Goal: Navigation & Orientation: Understand site structure

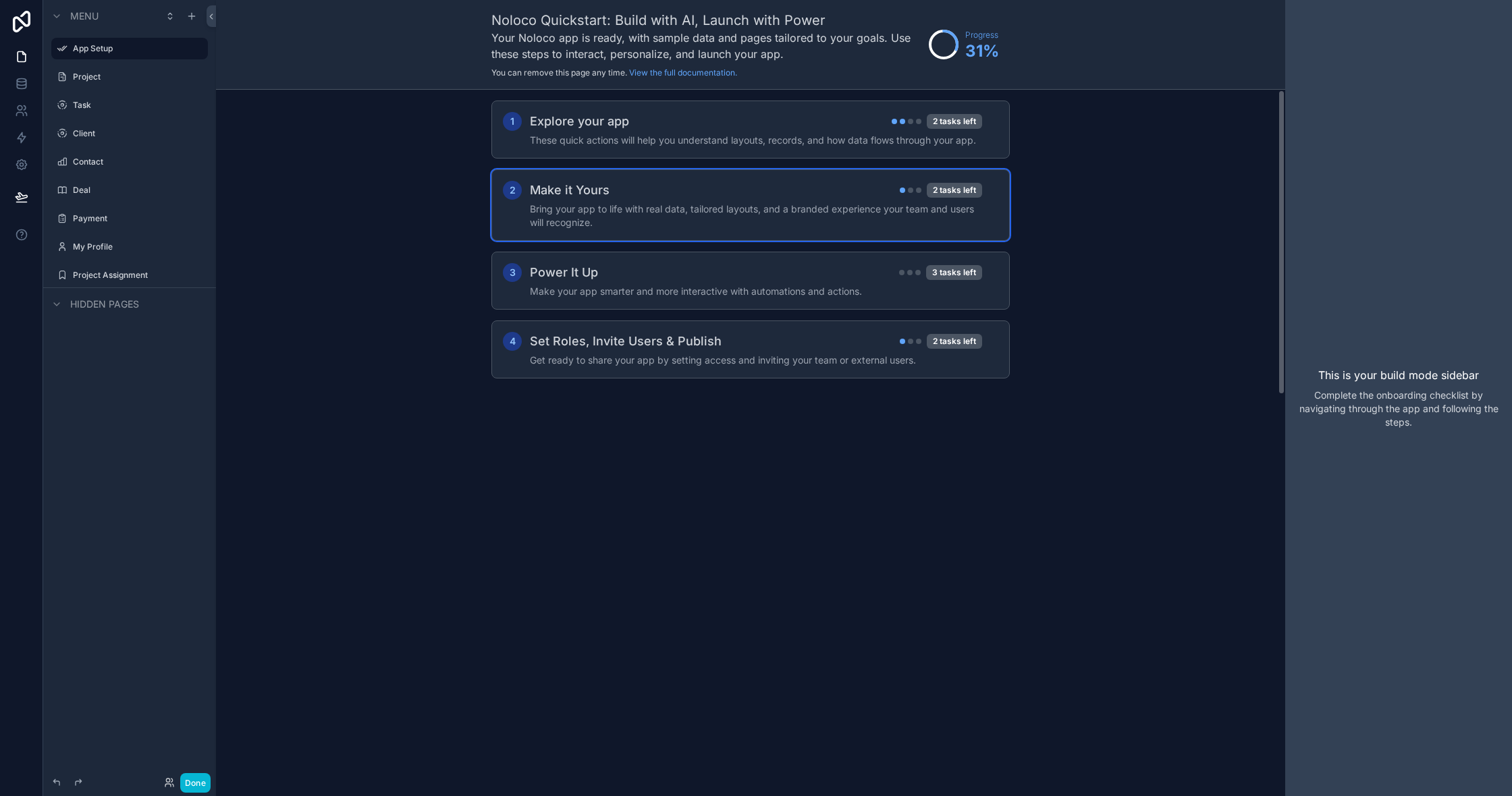
click at [564, 225] on h4 "Bring your app to life with real data, tailored layouts, and a branded experien…" at bounding box center [756, 216] width 453 height 27
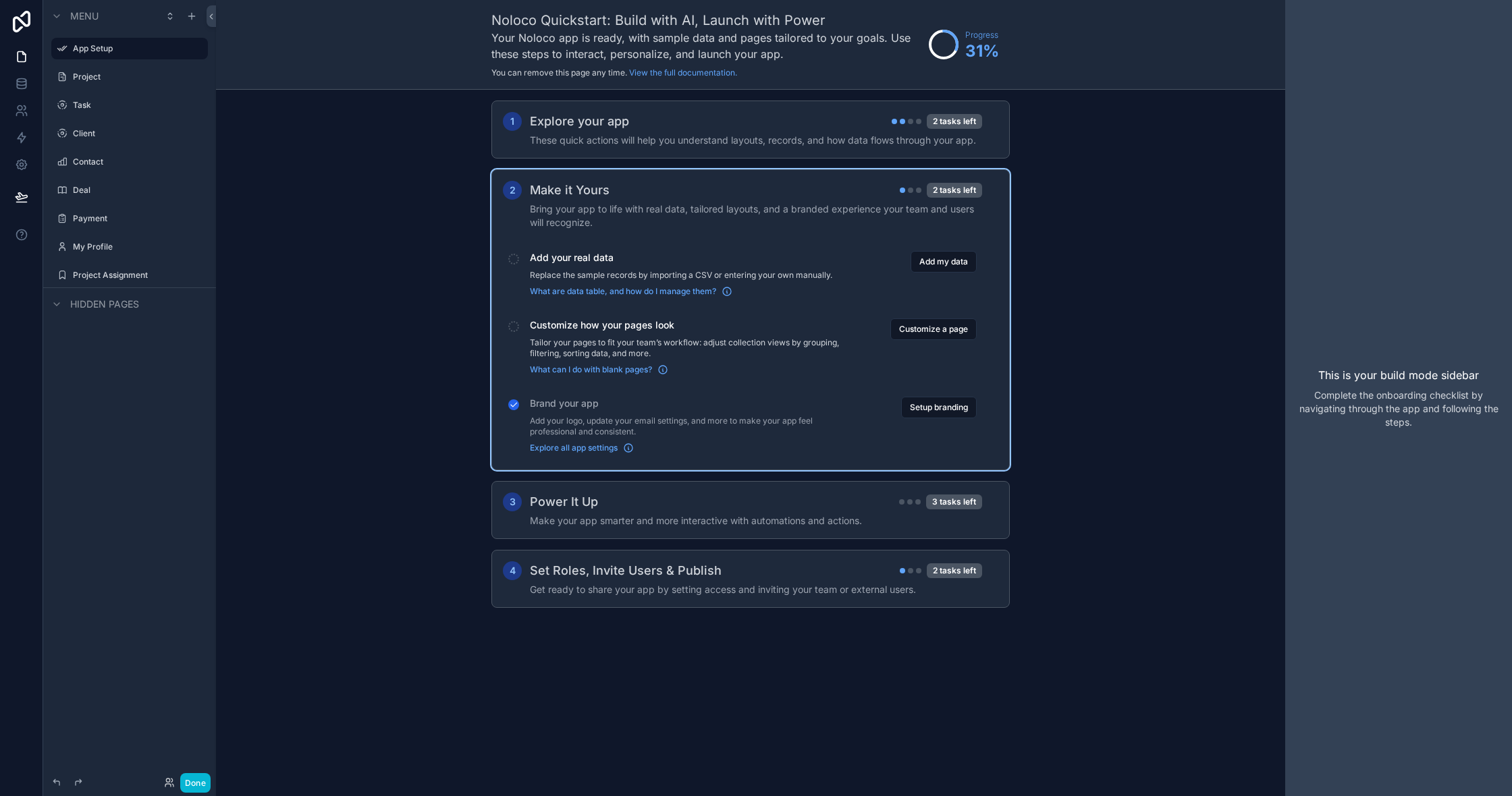
click at [457, 163] on div "1 Explore your app 2 tasks left These quick actions will help you understand la…" at bounding box center [751, 367] width 1069 height 556
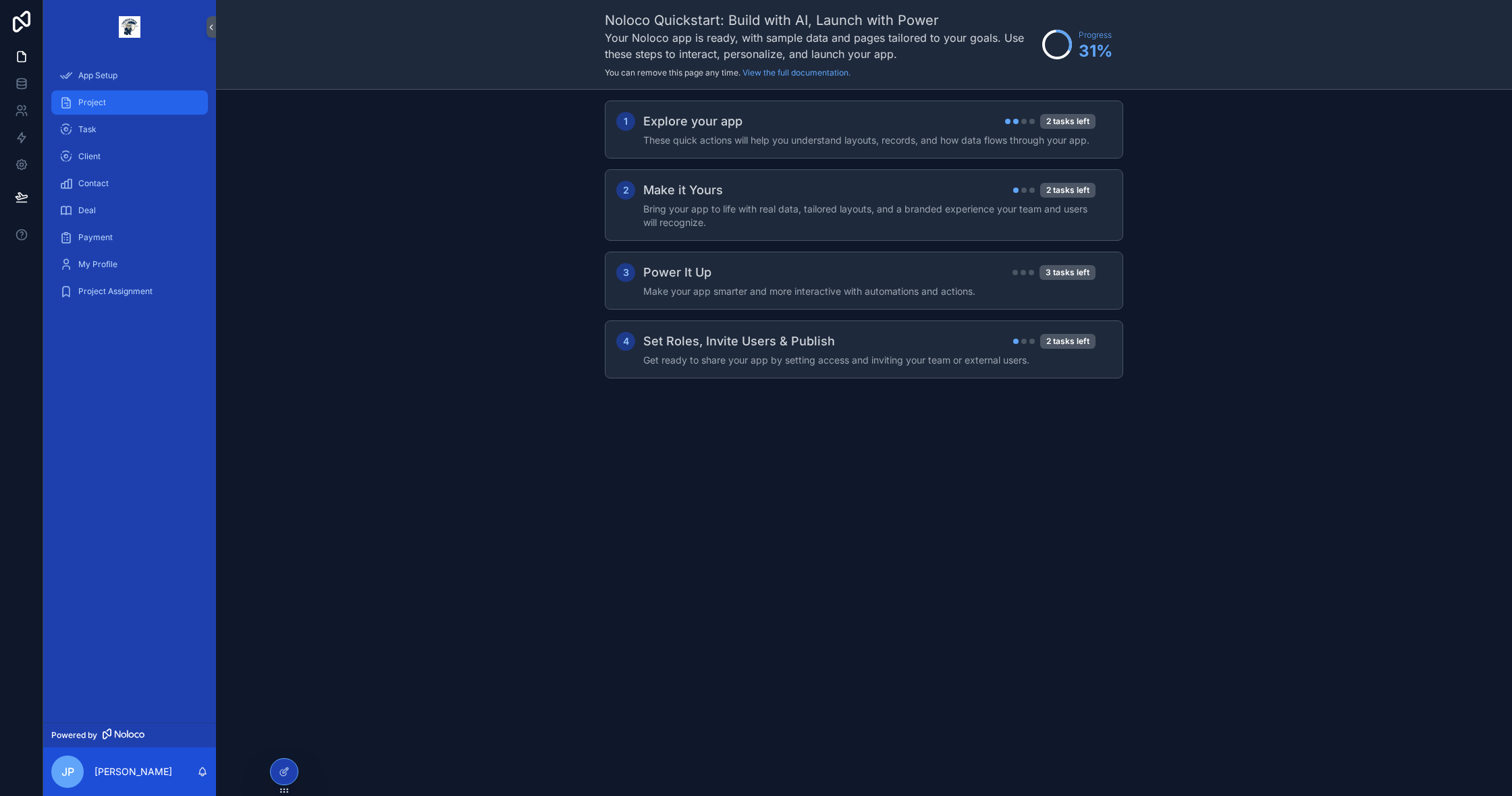
click at [91, 90] on link "Project" at bounding box center [129, 102] width 156 height 25
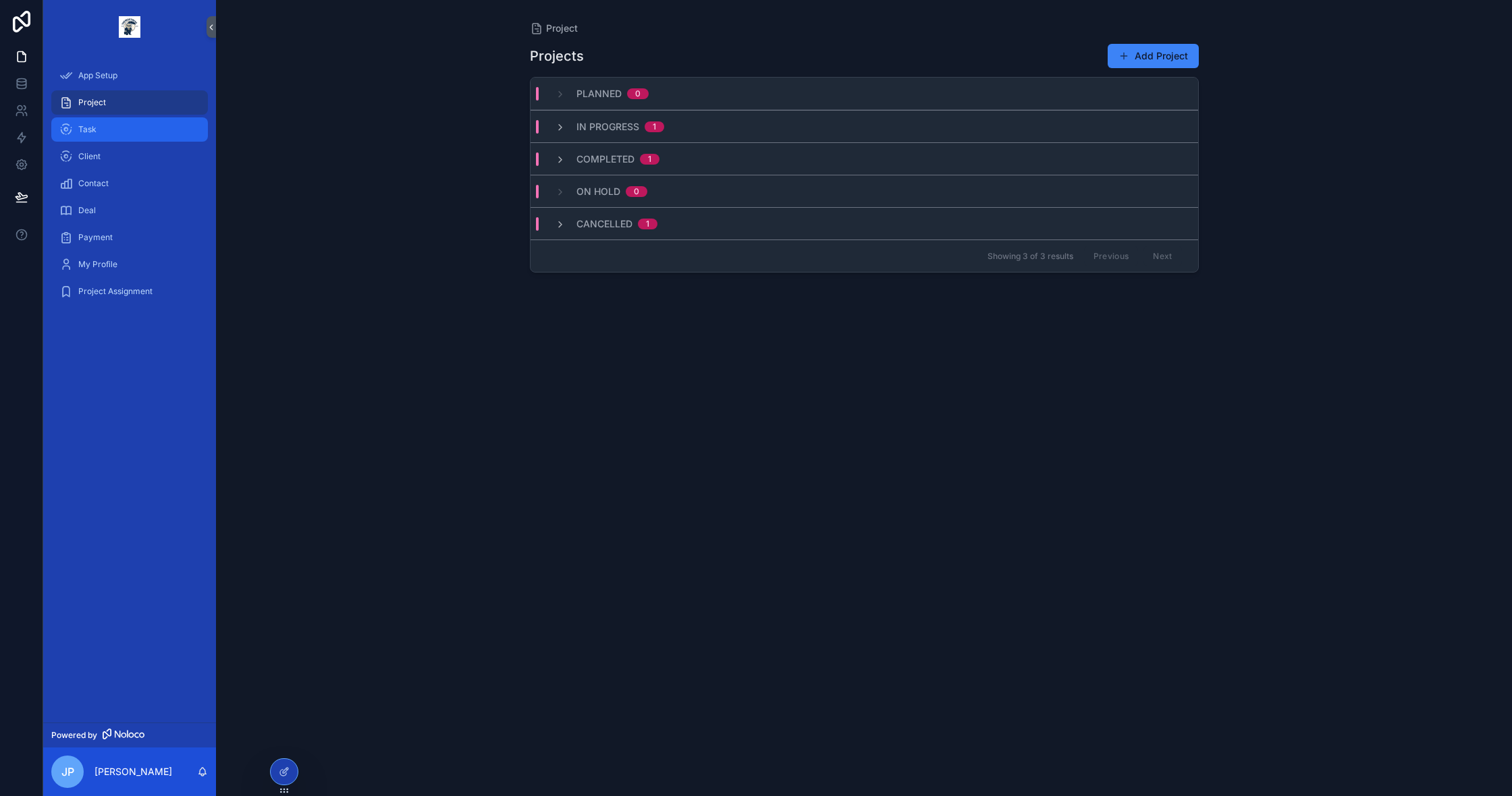
click at [119, 130] on div "Task" at bounding box center [130, 129] width 140 height 22
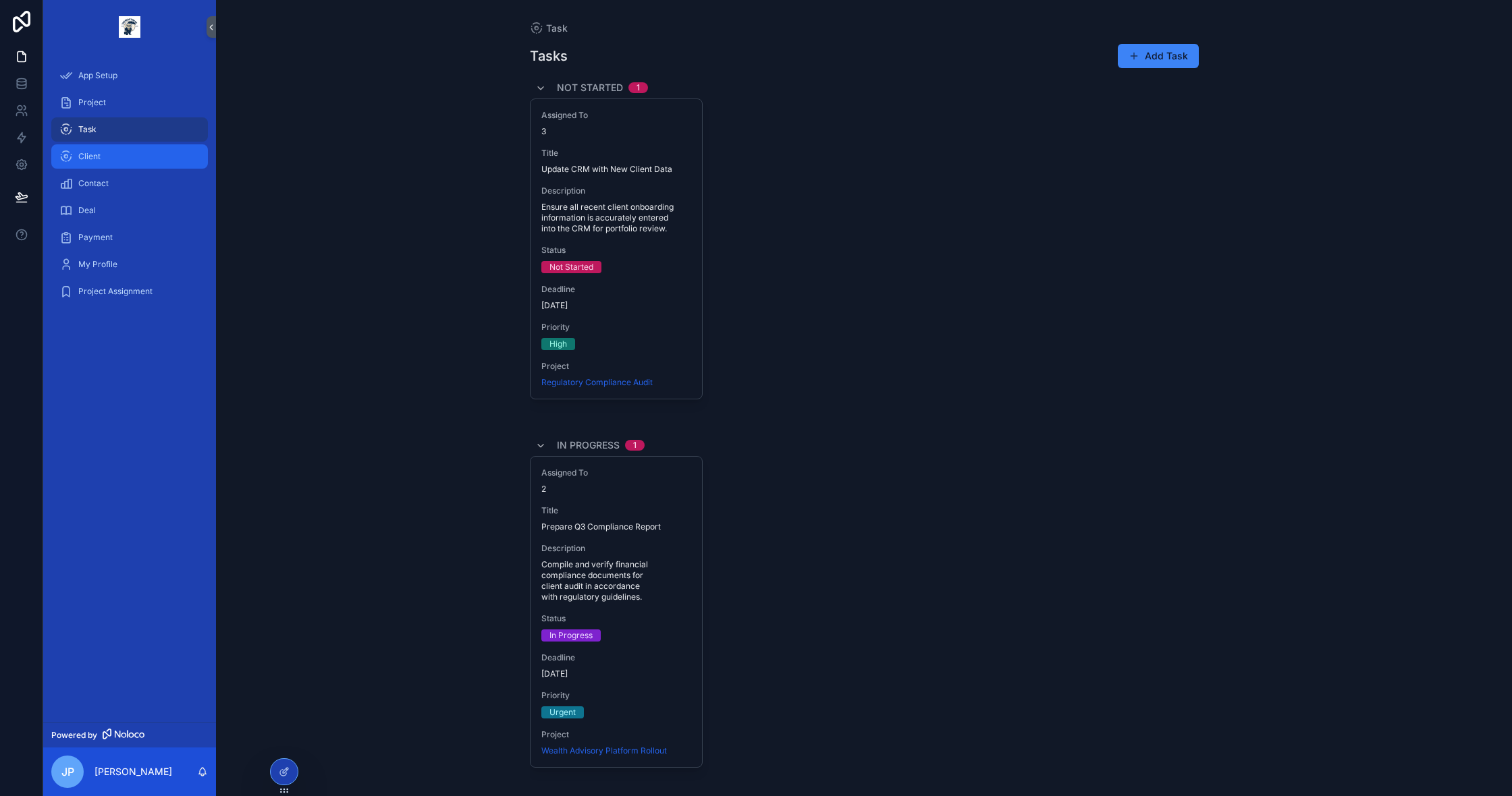
click at [108, 157] on div "Client" at bounding box center [130, 156] width 140 height 22
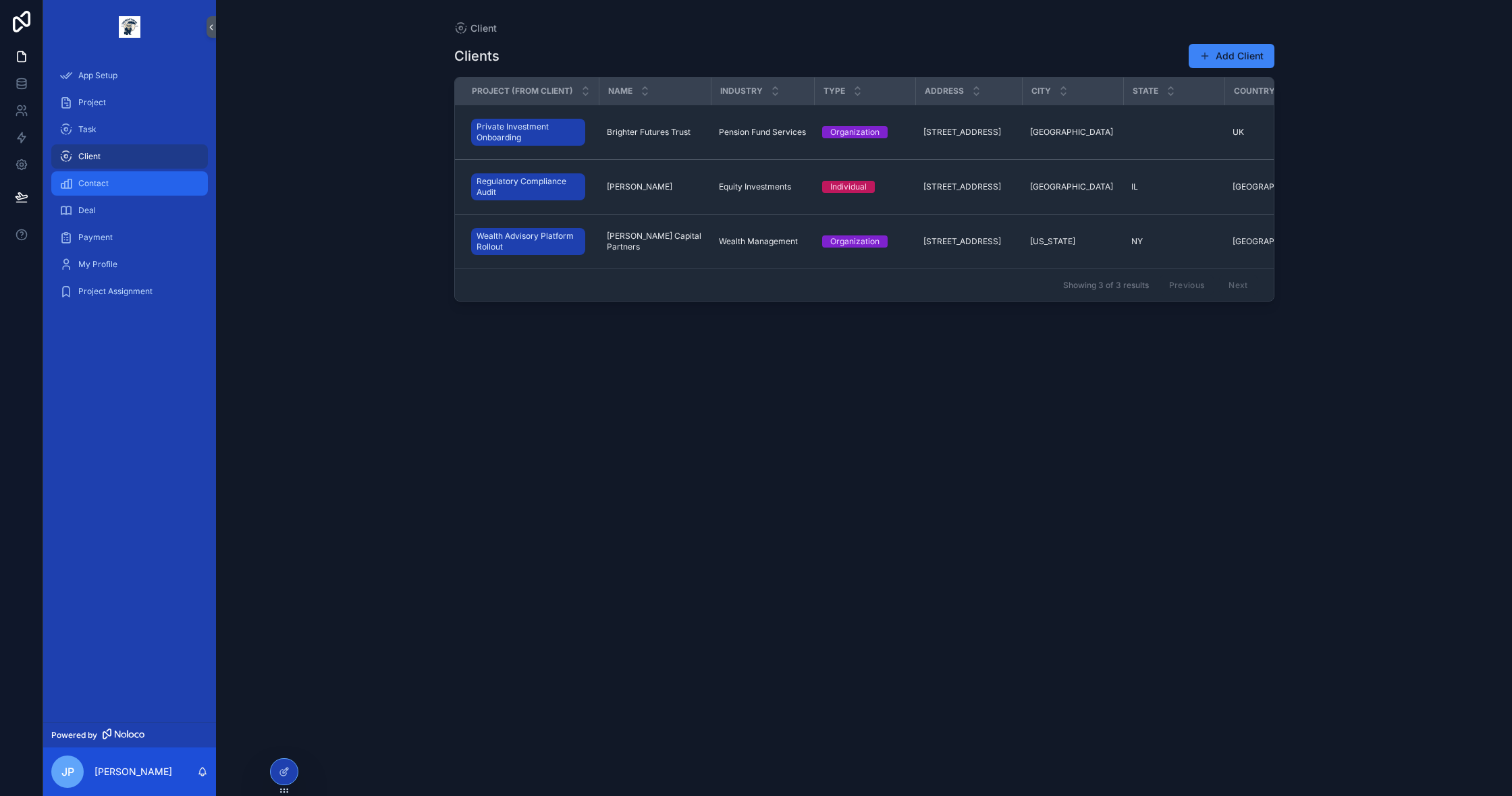
click at [101, 181] on span "Contact" at bounding box center [93, 183] width 30 height 11
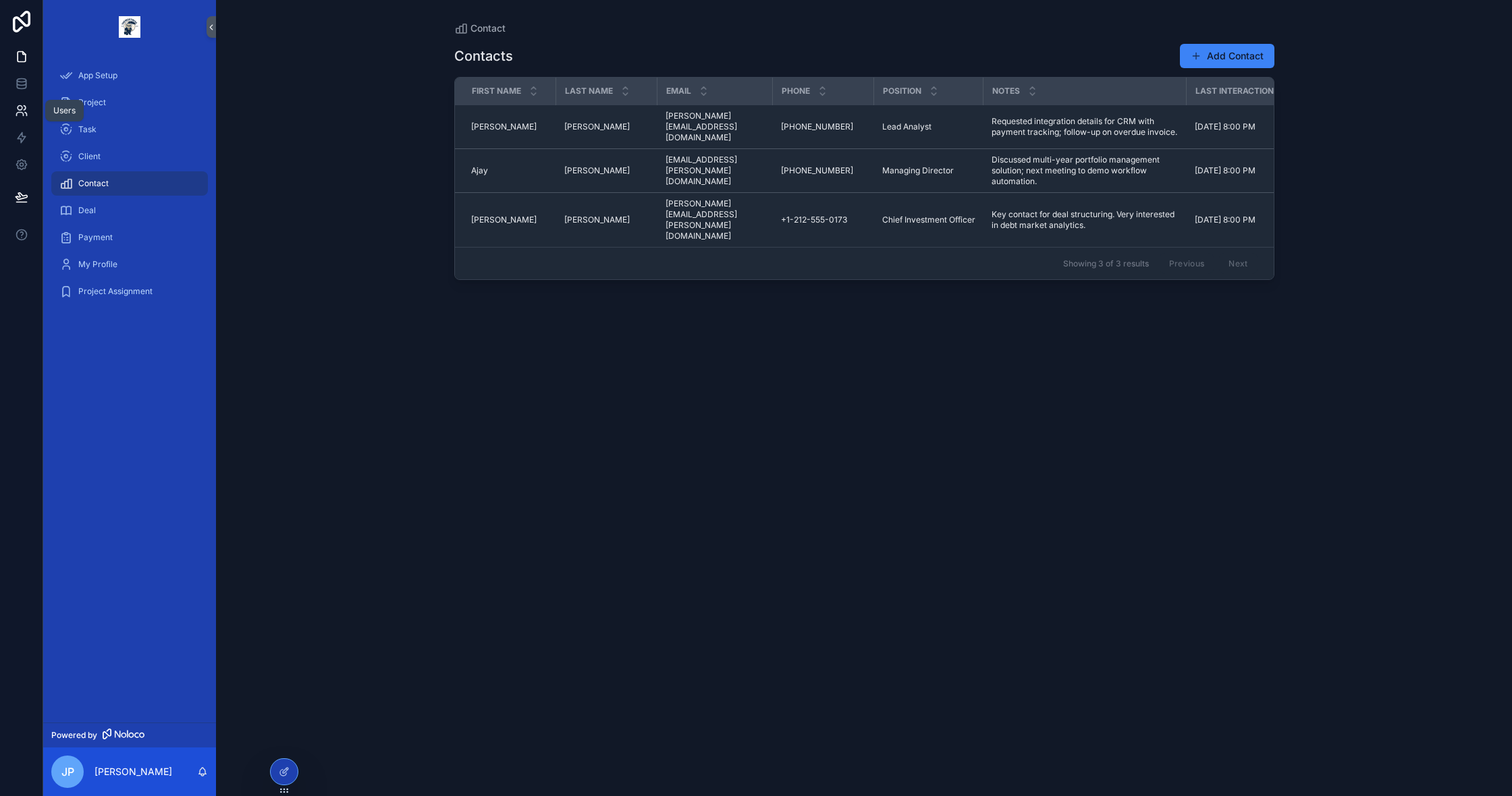
click at [17, 108] on icon at bounding box center [21, 110] width 13 height 13
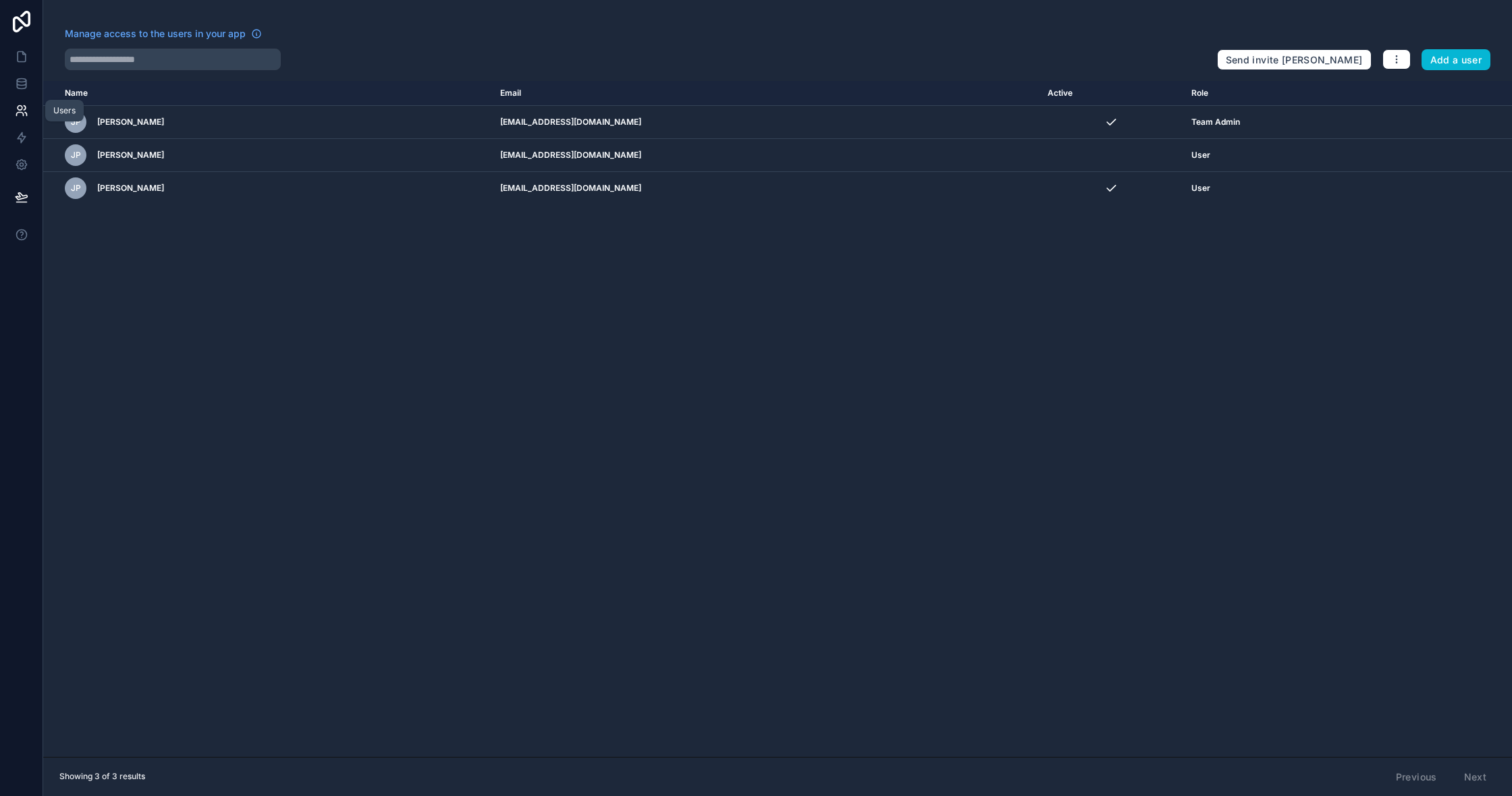
click at [17, 108] on icon at bounding box center [21, 110] width 13 height 13
click at [20, 60] on icon at bounding box center [21, 56] width 13 height 13
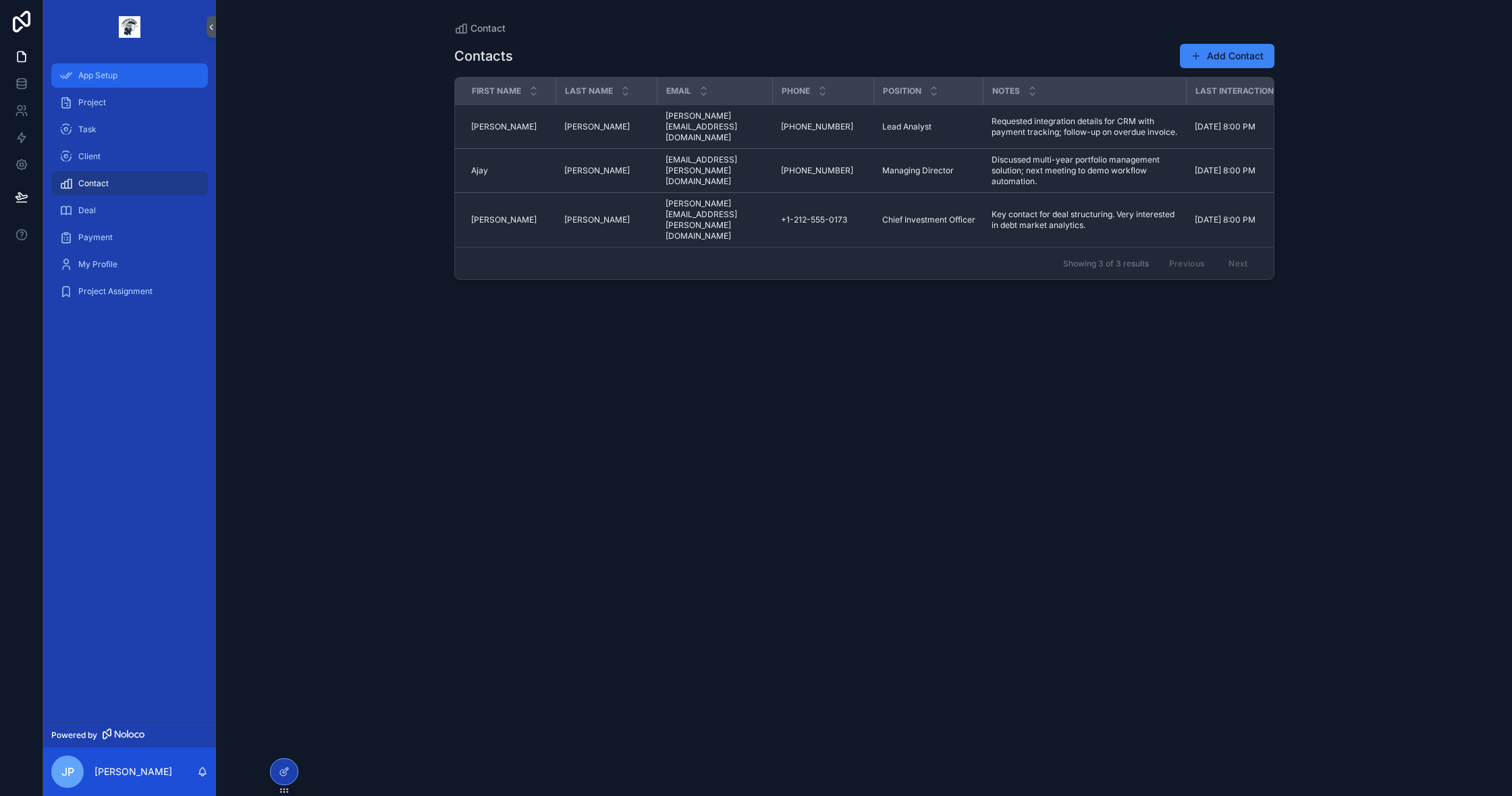
click at [85, 72] on span "App Setup" at bounding box center [98, 75] width 39 height 11
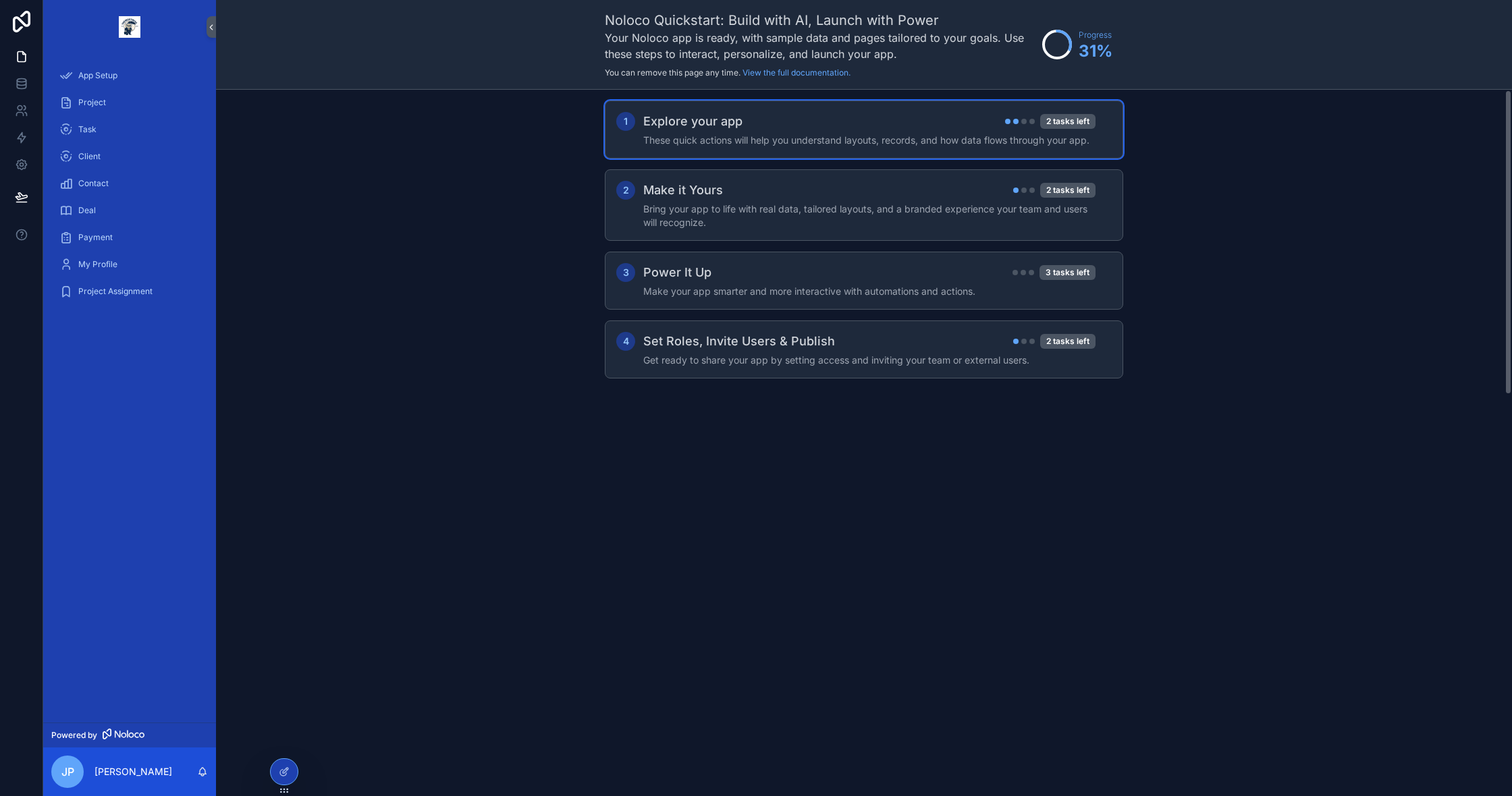
click at [828, 142] on h4 "These quick actions will help you understand layouts, records, and how data flo…" at bounding box center [869, 140] width 453 height 13
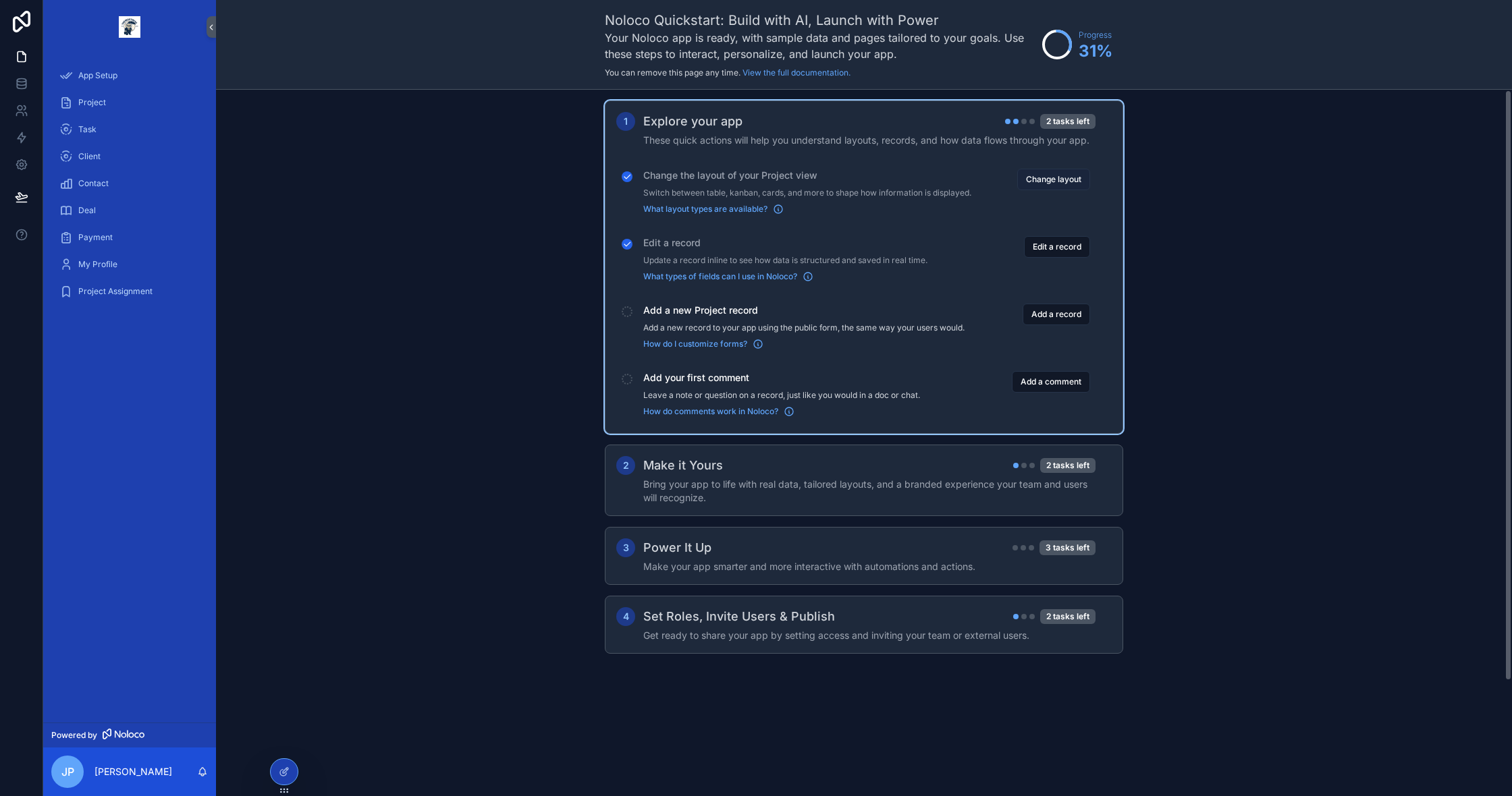
click at [1045, 185] on button "Change layout" at bounding box center [1054, 180] width 73 height 22
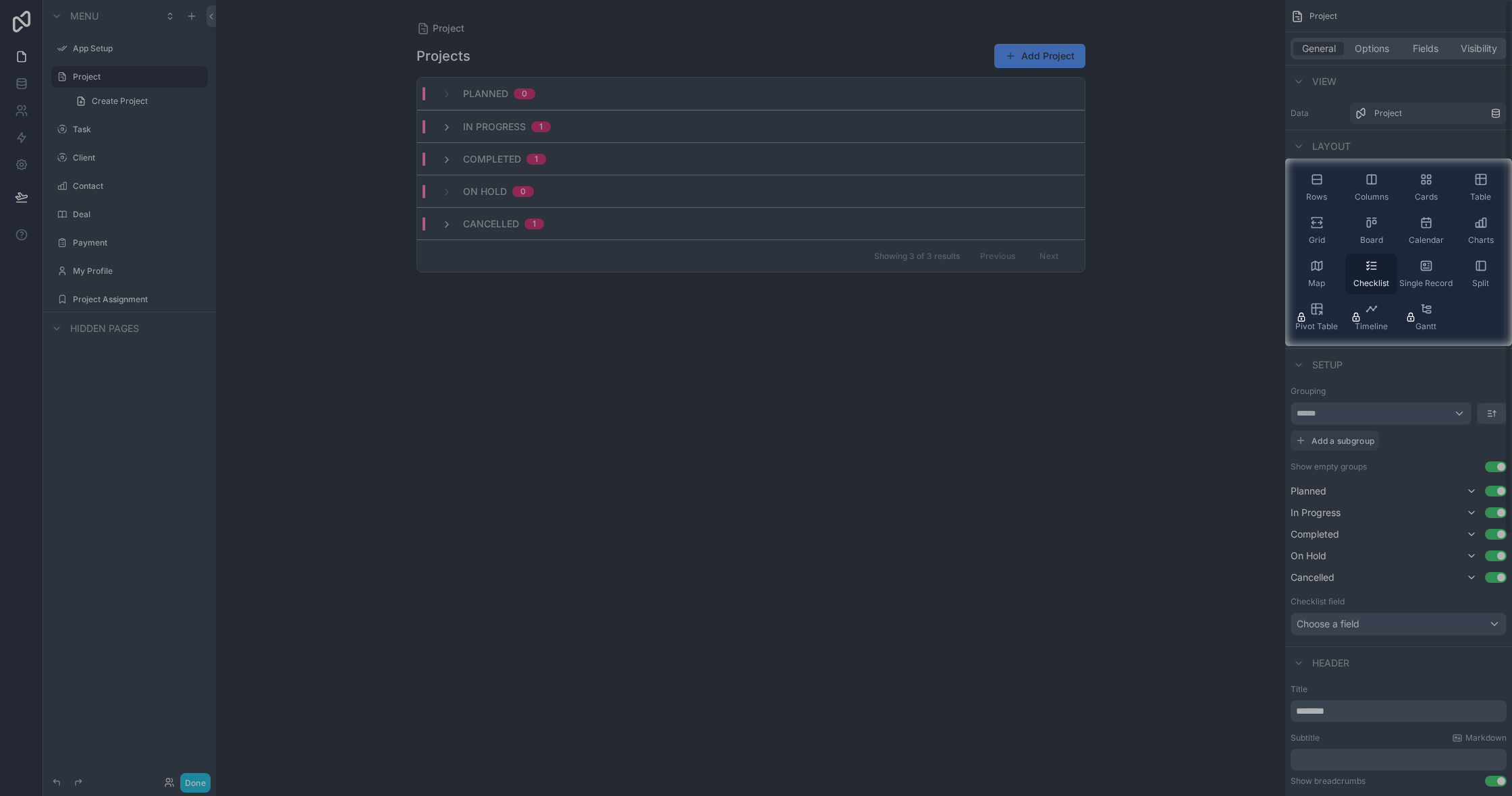
click at [1378, 274] on div "Checklist" at bounding box center [1371, 274] width 52 height 41
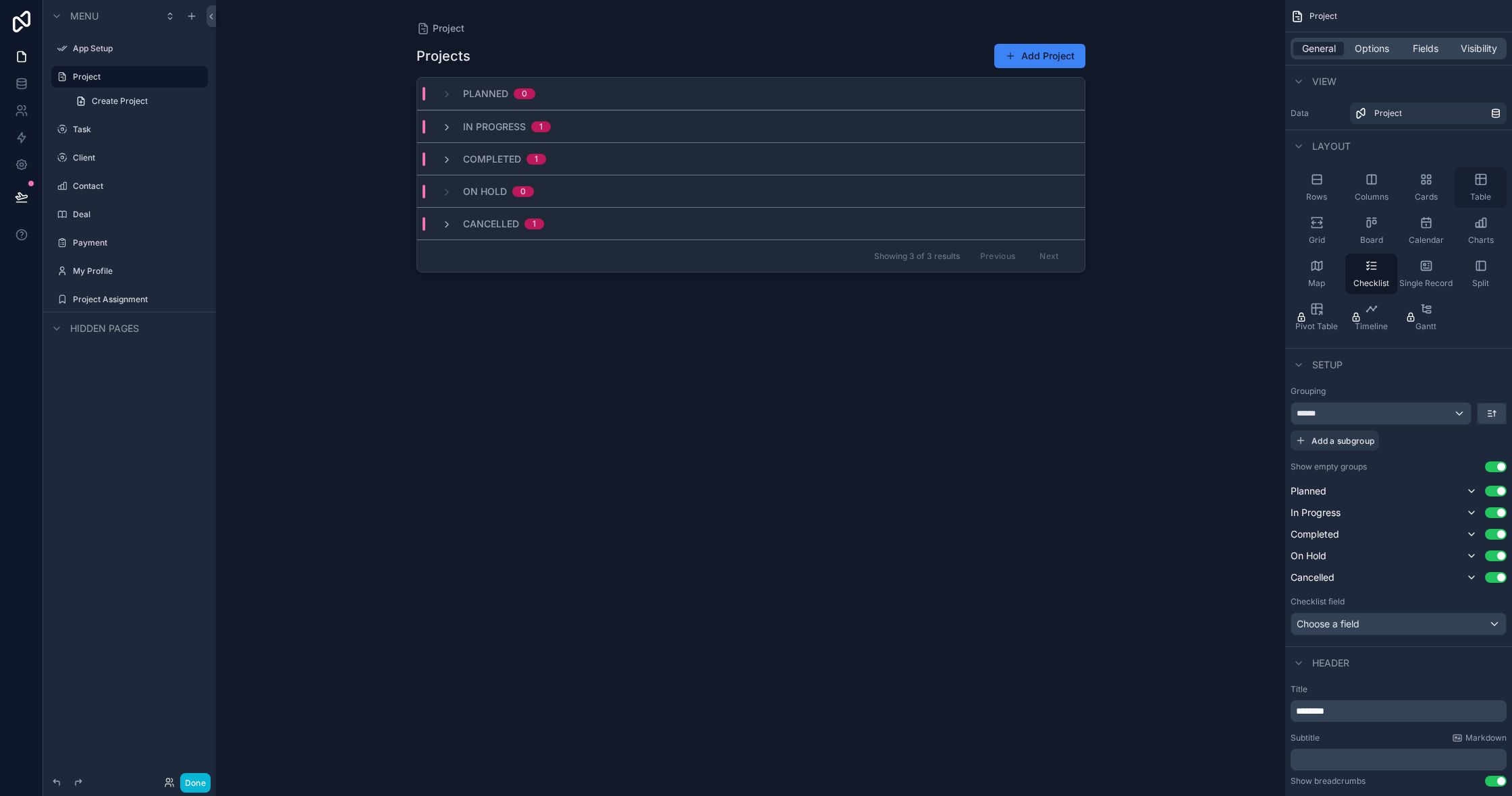
click at [1485, 199] on span "Table" at bounding box center [1480, 196] width 21 height 11
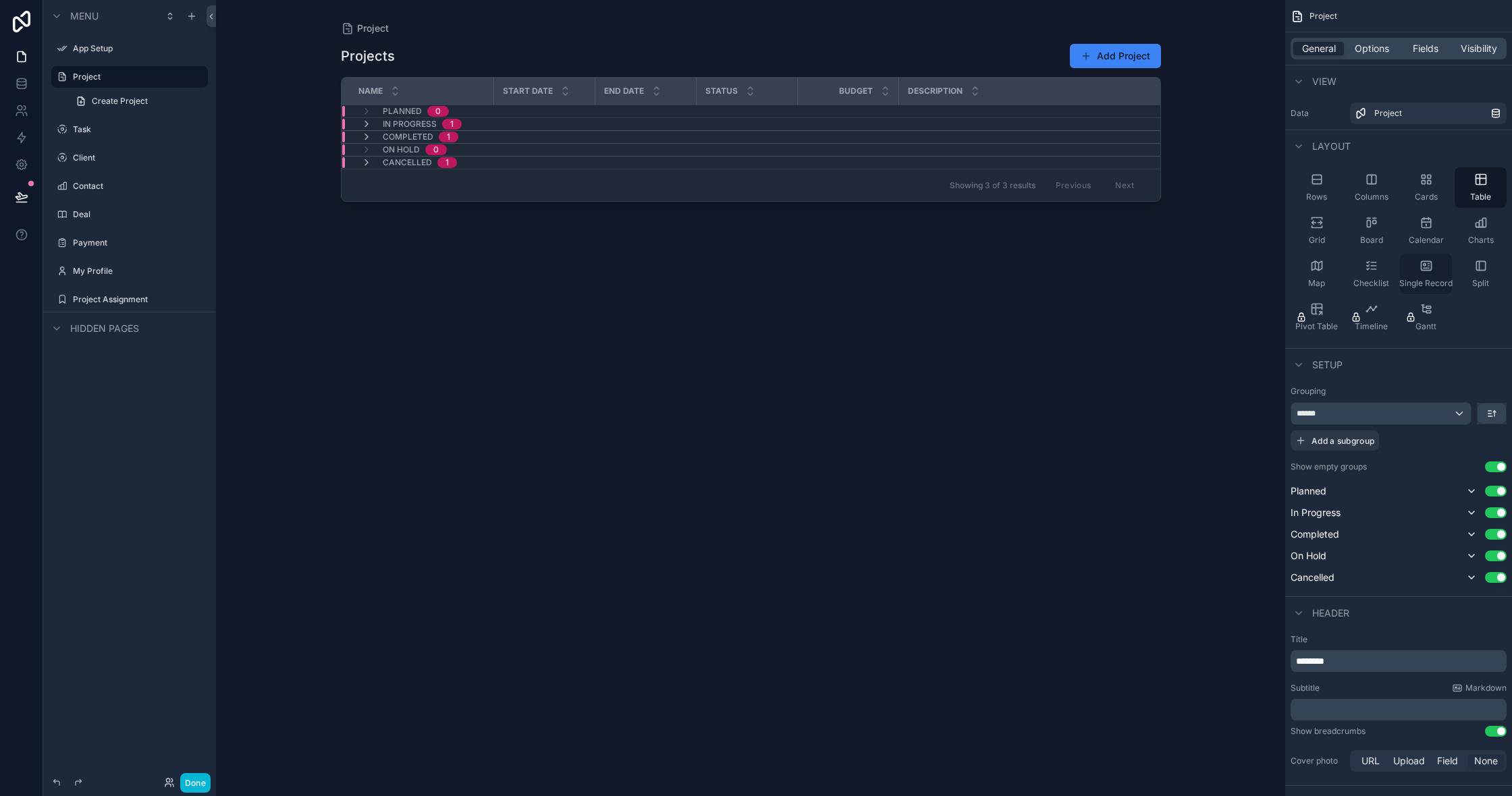
click at [1426, 268] on icon "scrollable content" at bounding box center [1426, 268] width 6 height 0
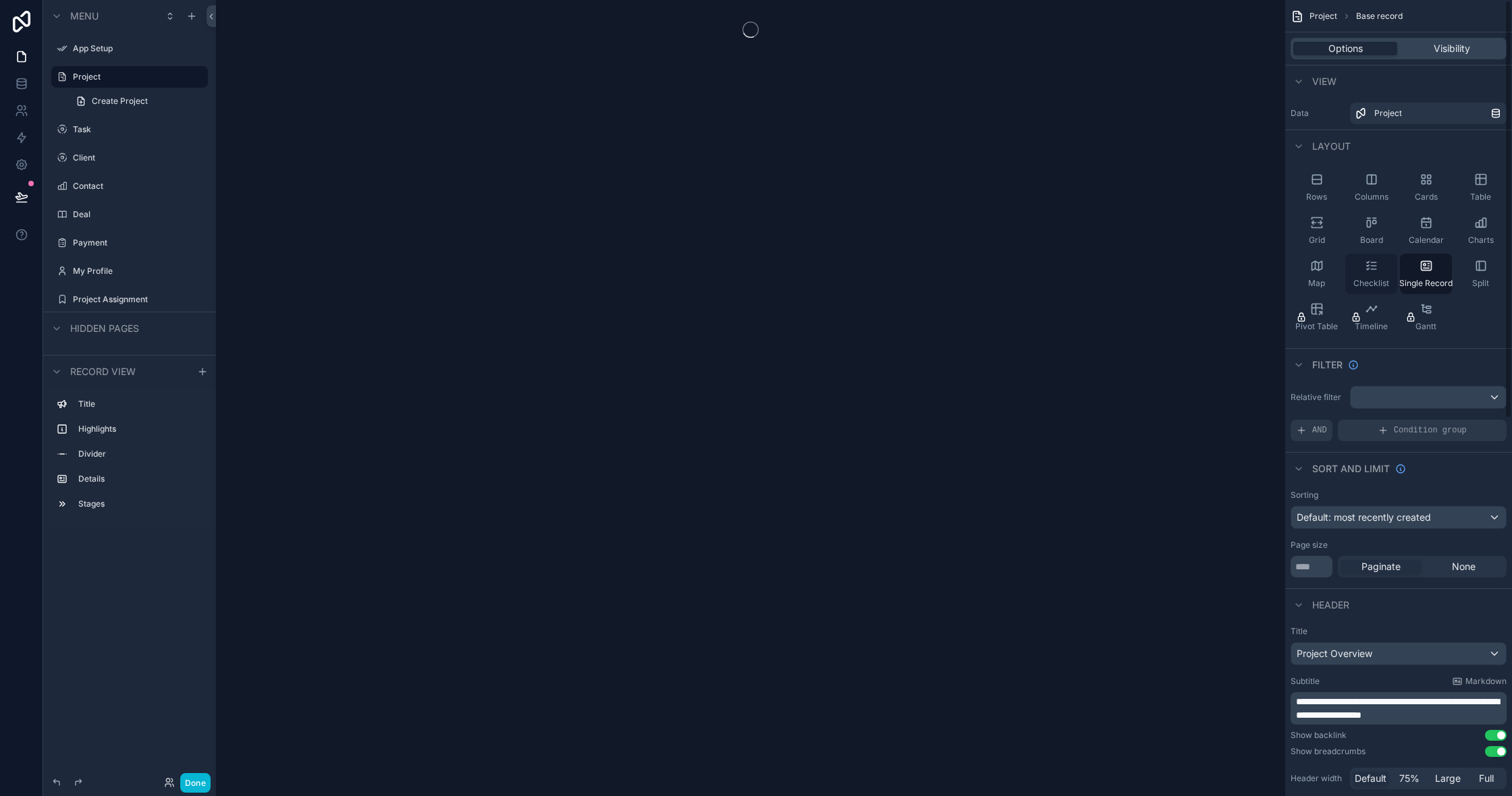
click at [1375, 271] on icon "scrollable content" at bounding box center [1371, 265] width 13 height 13
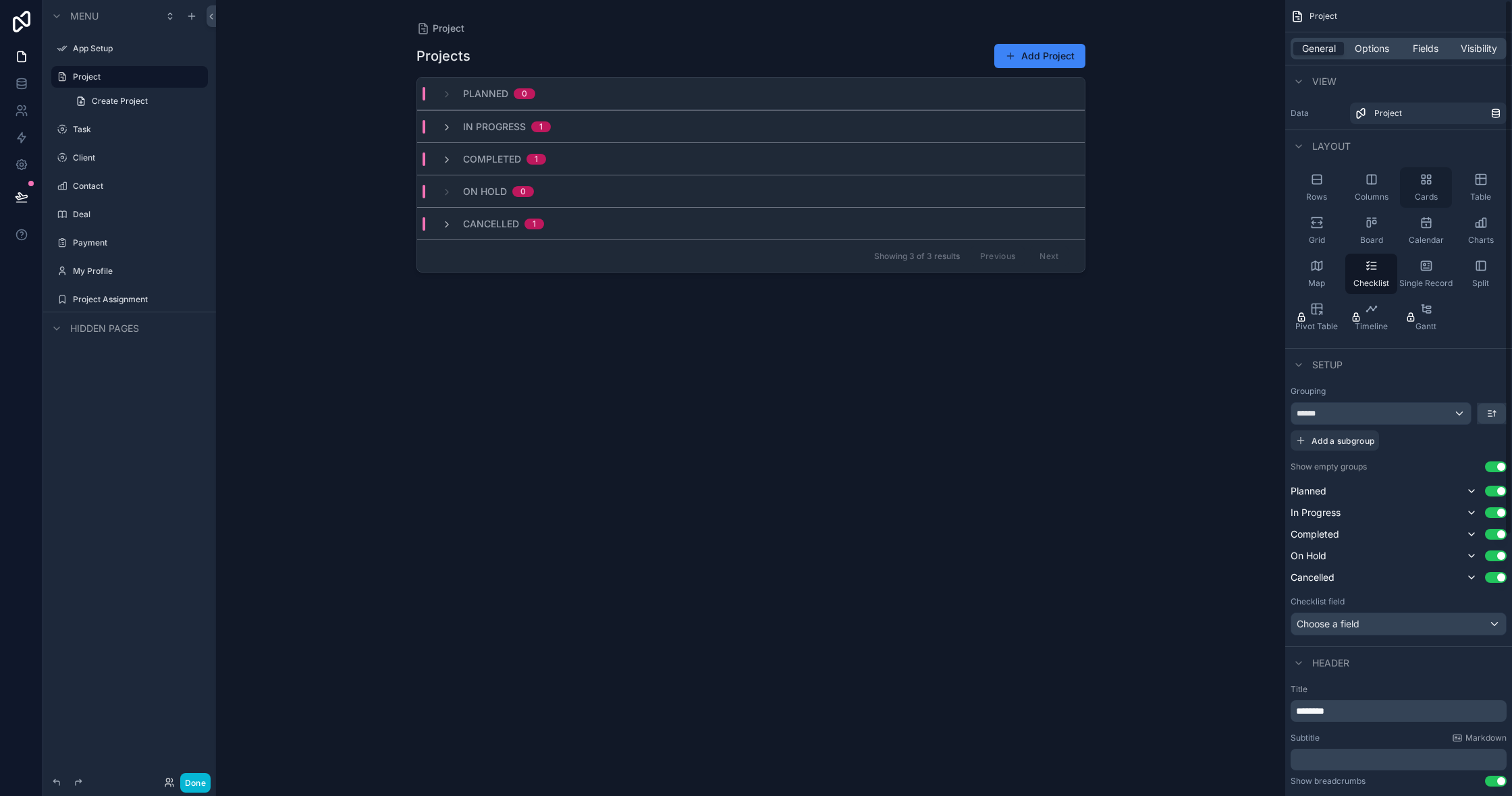
click at [1432, 182] on icon "scrollable content" at bounding box center [1426, 179] width 13 height 13
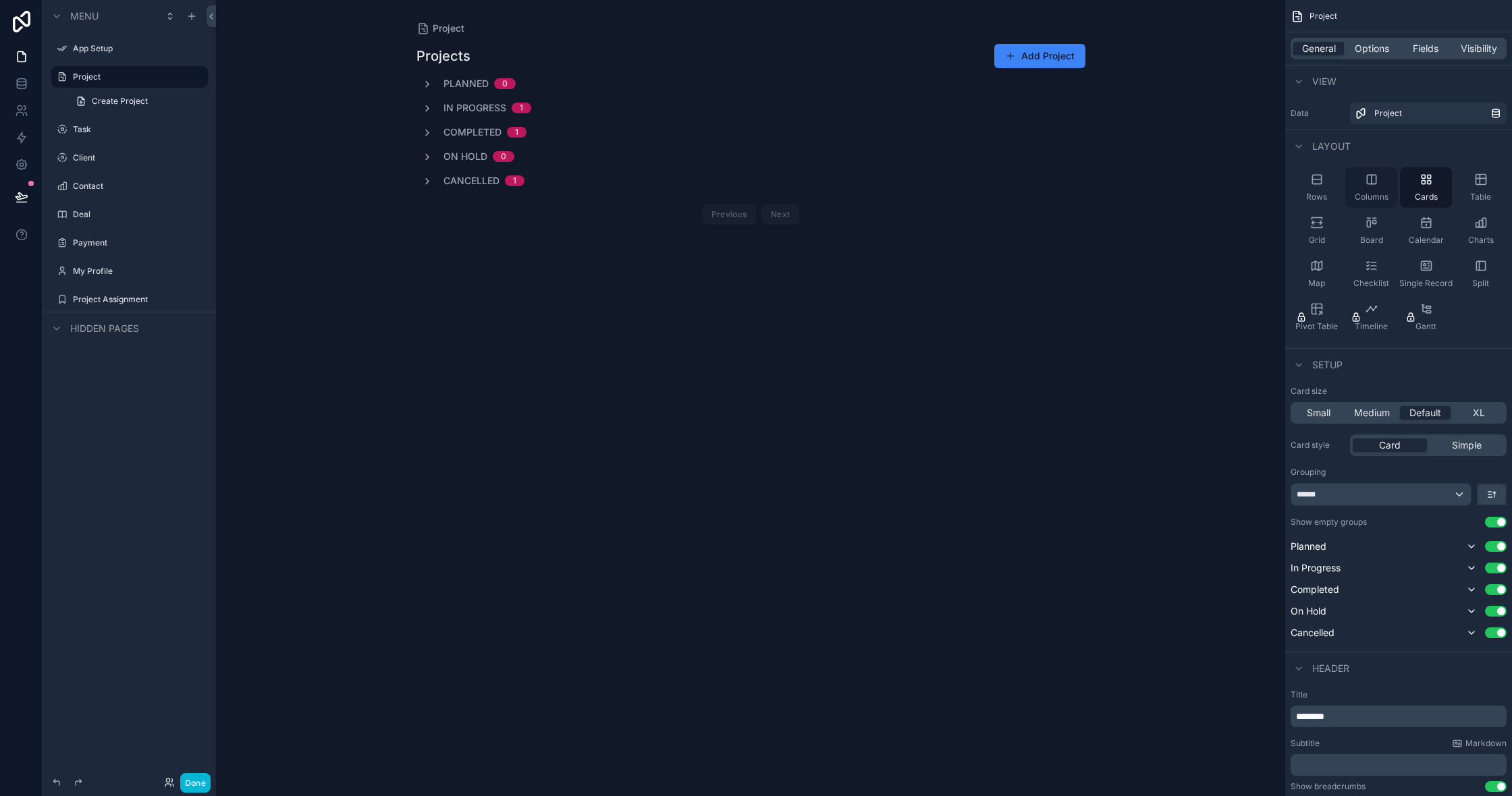
click at [1375, 194] on span "Columns" at bounding box center [1372, 196] width 34 height 11
click at [1372, 271] on icon "scrollable content" at bounding box center [1371, 265] width 13 height 13
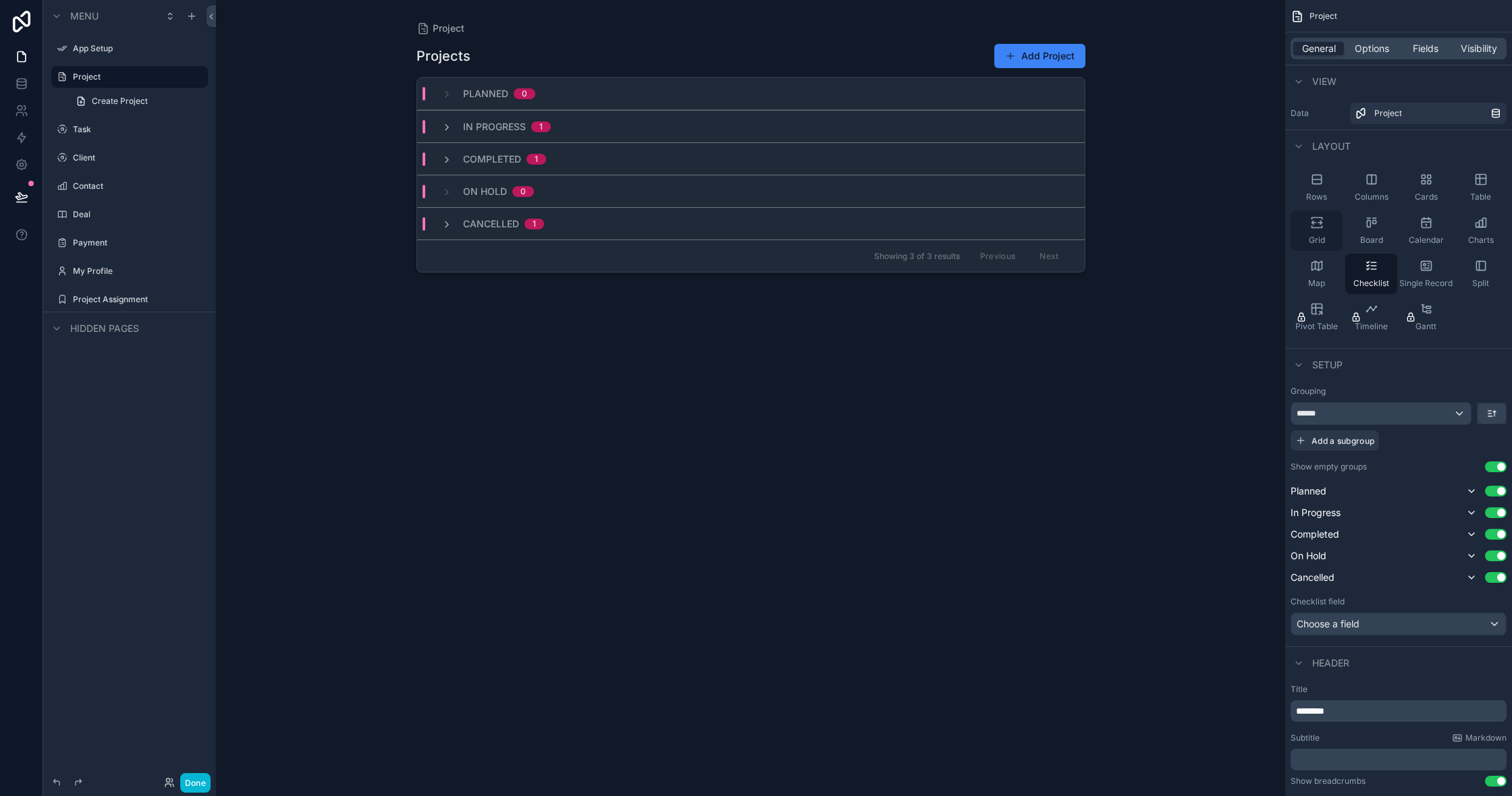
click at [1318, 237] on span "Grid" at bounding box center [1316, 240] width 16 height 11
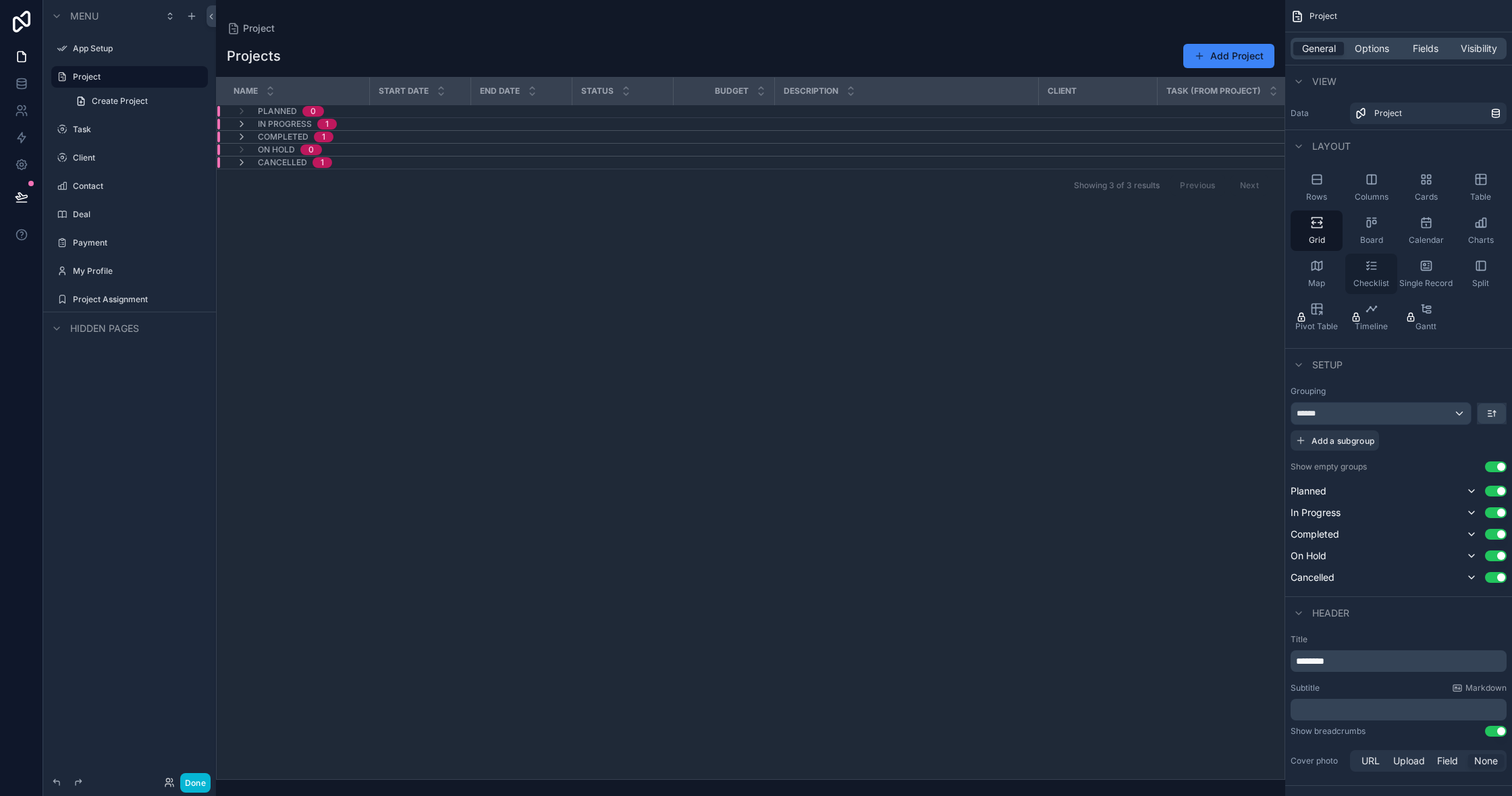
click at [1373, 271] on icon "scrollable content" at bounding box center [1371, 265] width 13 height 13
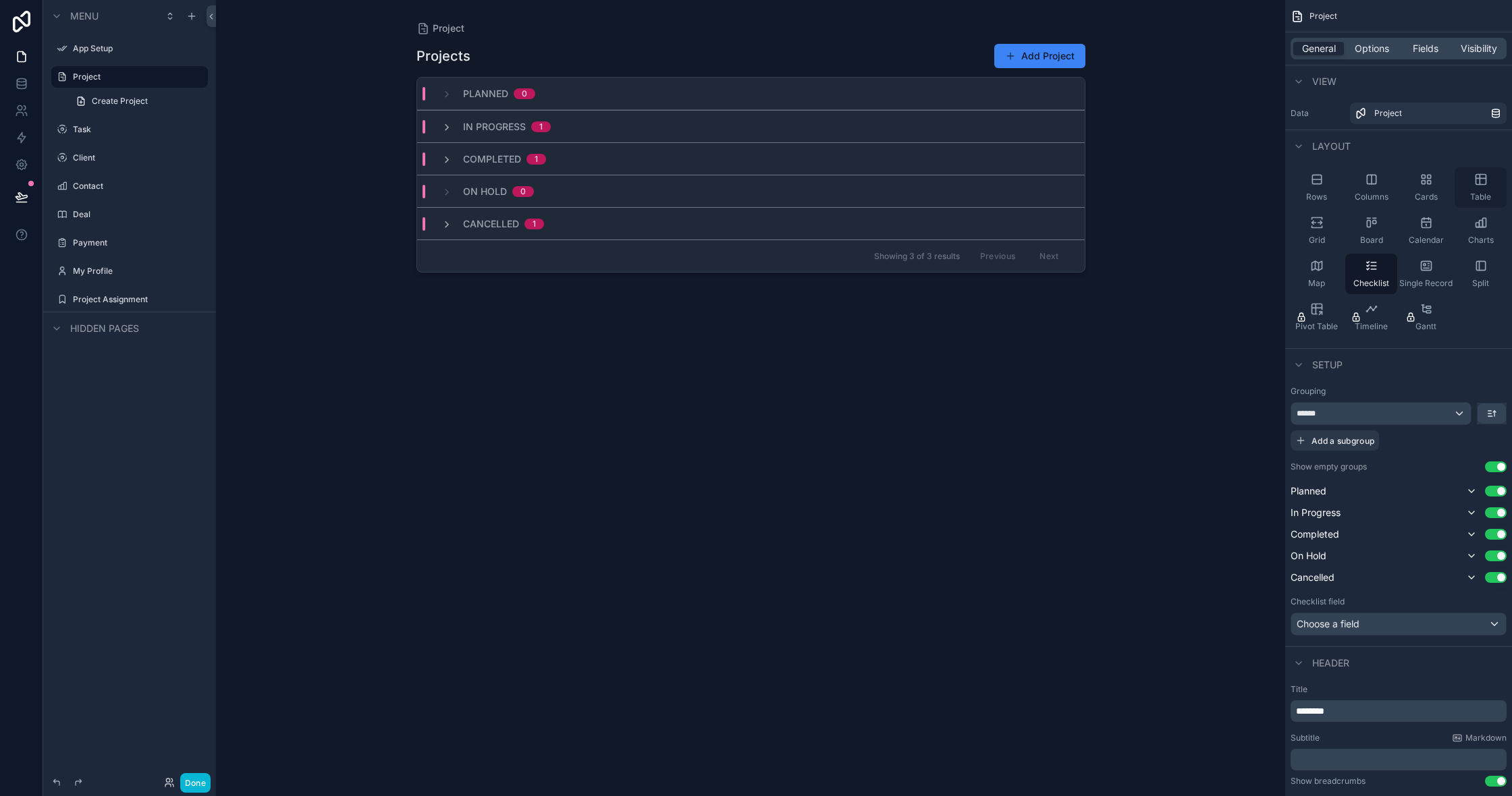
click at [1497, 173] on div "Table" at bounding box center [1480, 188] width 52 height 41
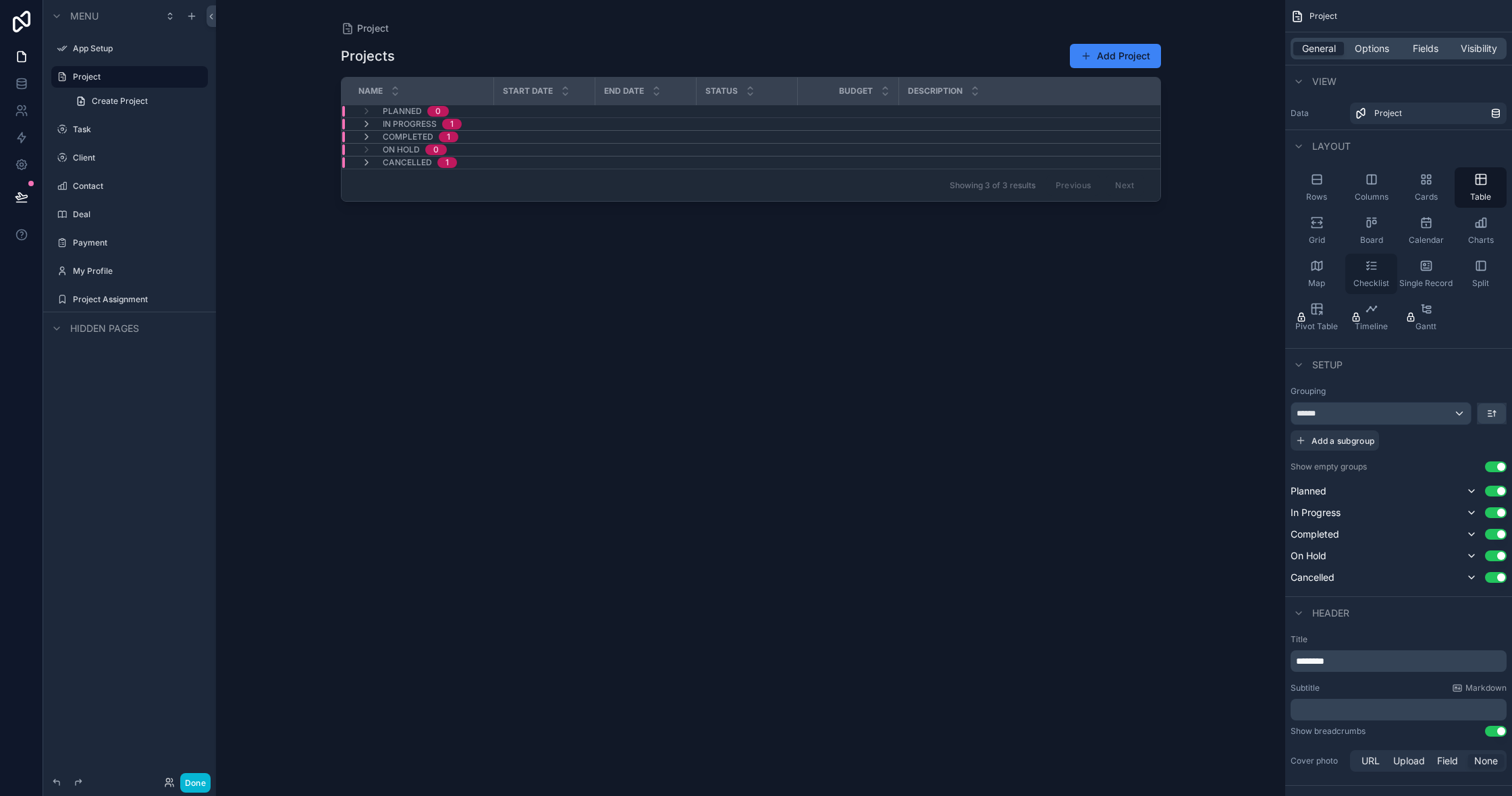
click at [1357, 276] on div "Checklist" at bounding box center [1371, 274] width 52 height 41
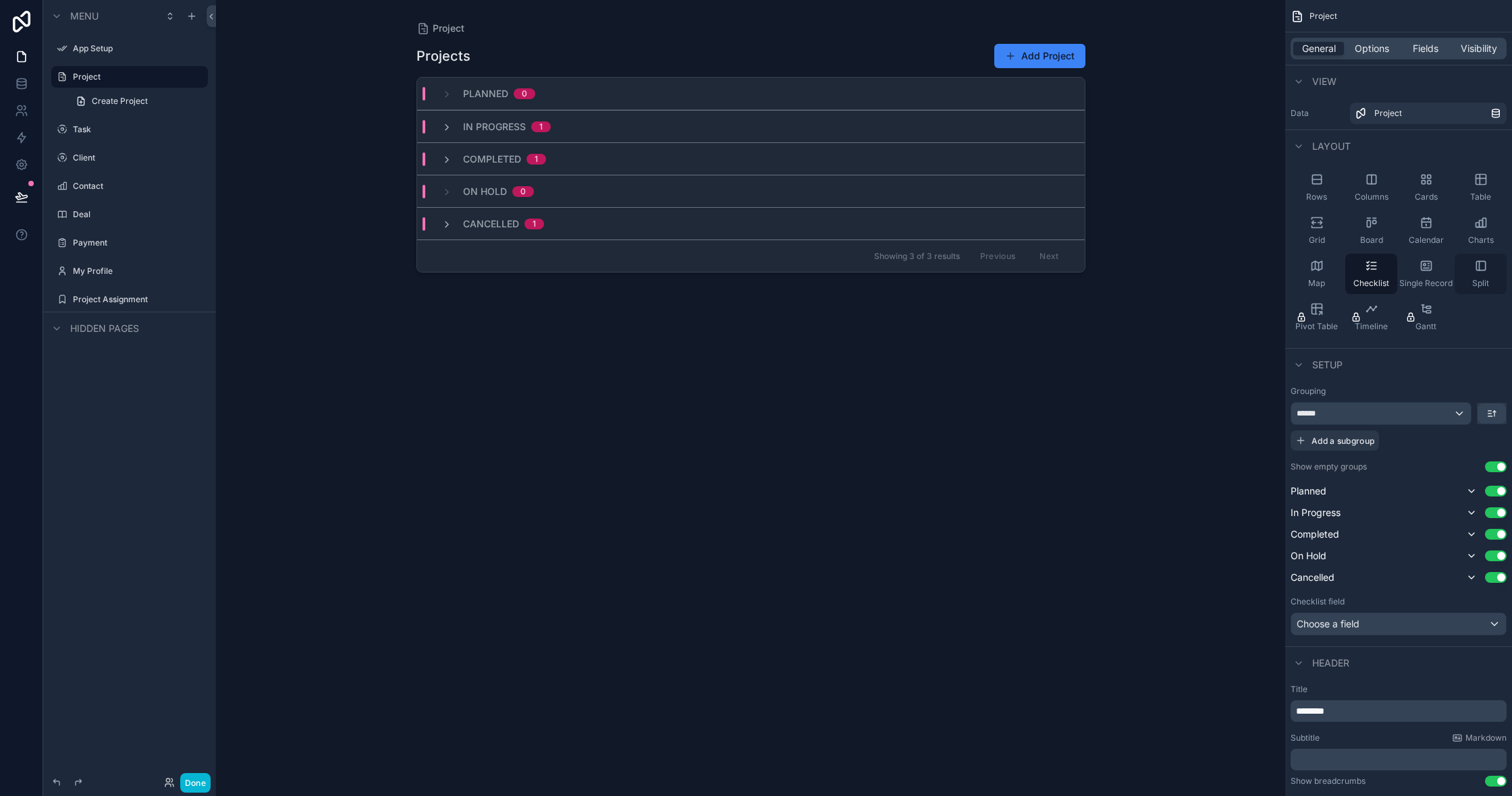
click at [1478, 278] on span "Split" at bounding box center [1480, 283] width 17 height 11
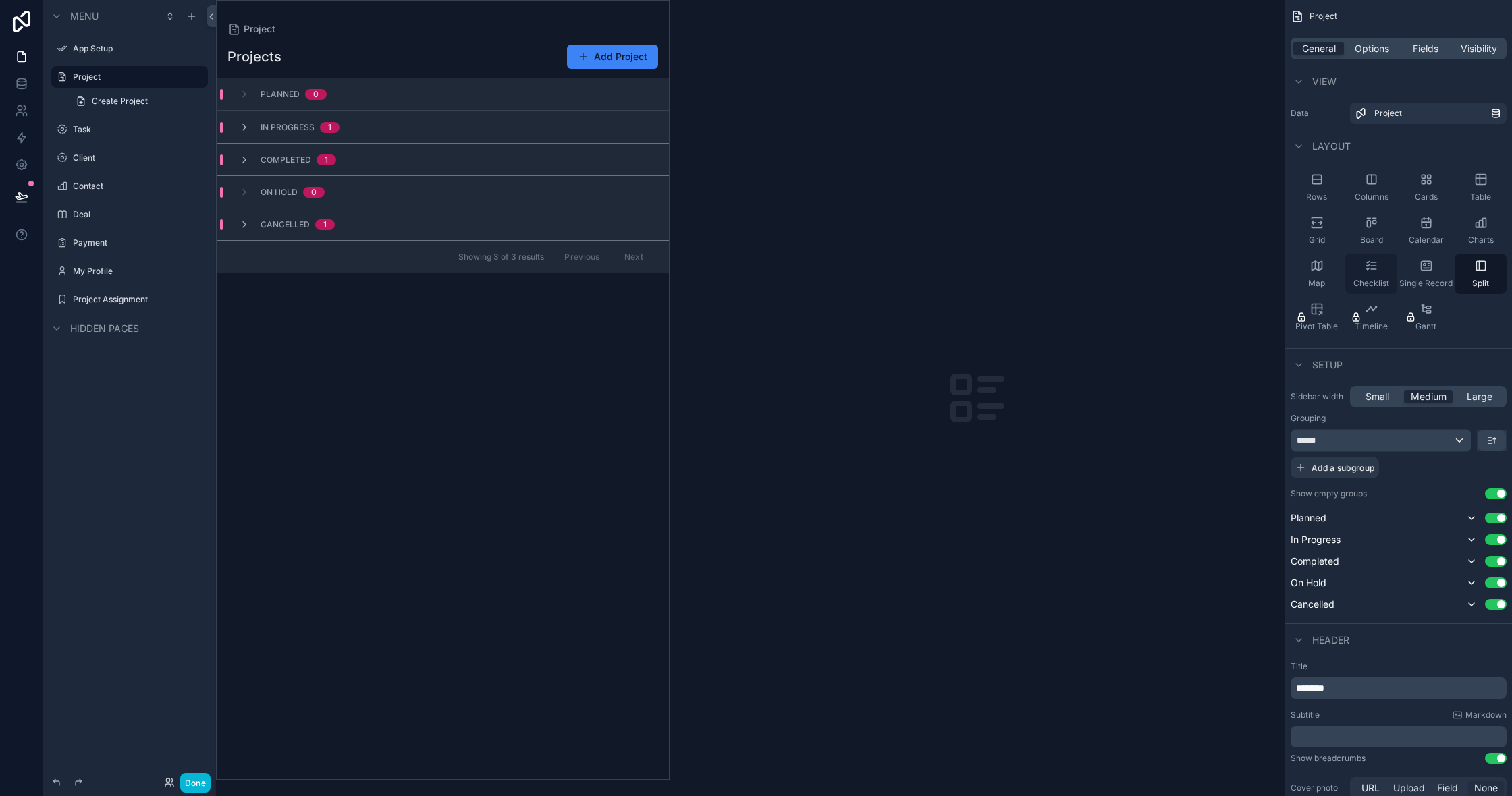
click at [1370, 278] on span "Checklist" at bounding box center [1371, 283] width 36 height 11
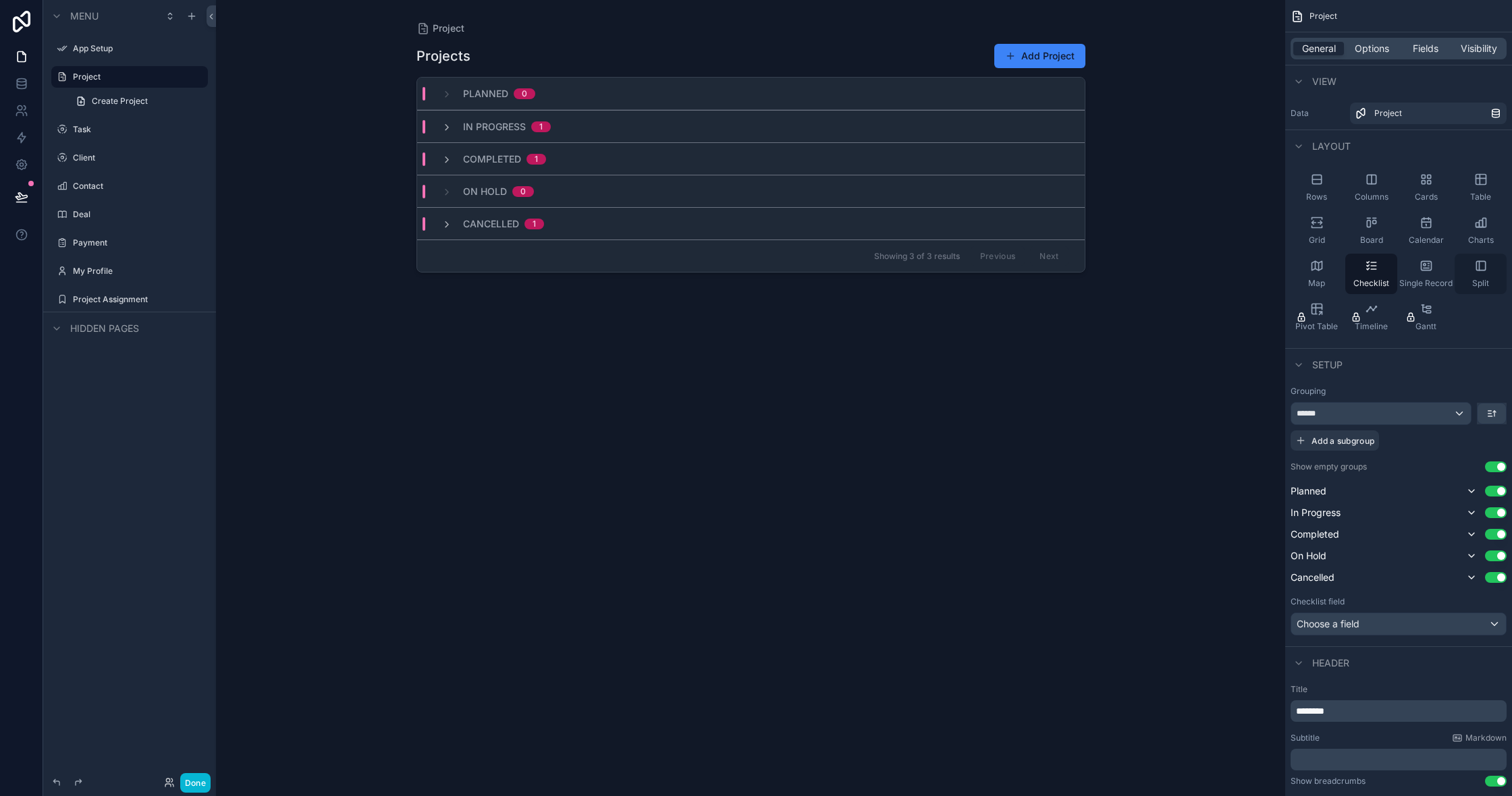
click at [1462, 269] on div "Split" at bounding box center [1480, 274] width 52 height 41
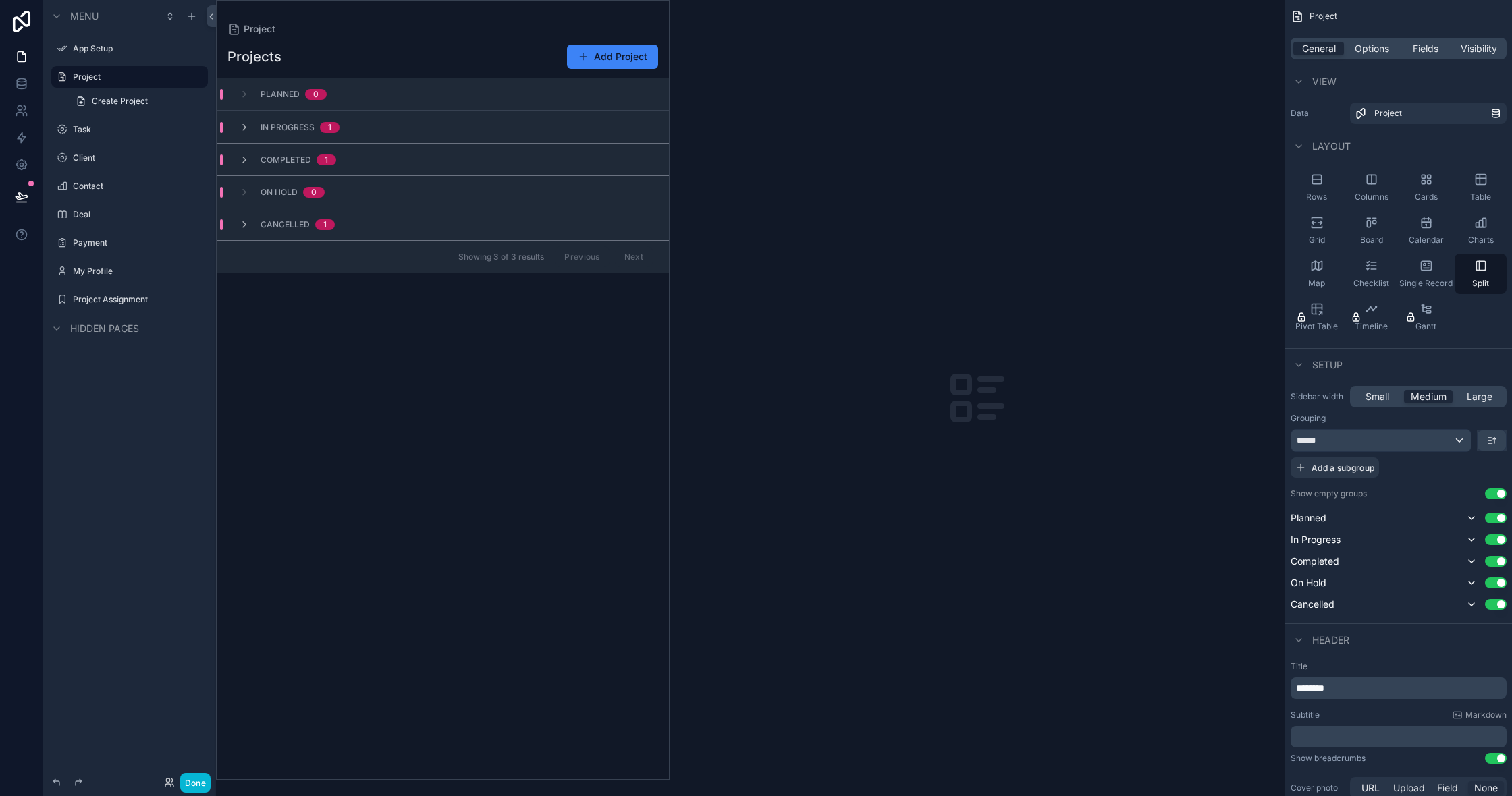
drag, startPoint x: 1472, startPoint y: 184, endPoint x: 1085, endPoint y: 232, distance: 390.0
click at [1085, 232] on div "App Setup Project Task Client Contact Deal Payment My Profile Project Assignmen…" at bounding box center [864, 398] width 1296 height 796
click at [1367, 222] on icon "scrollable content" at bounding box center [1368, 224] width 4 height 7
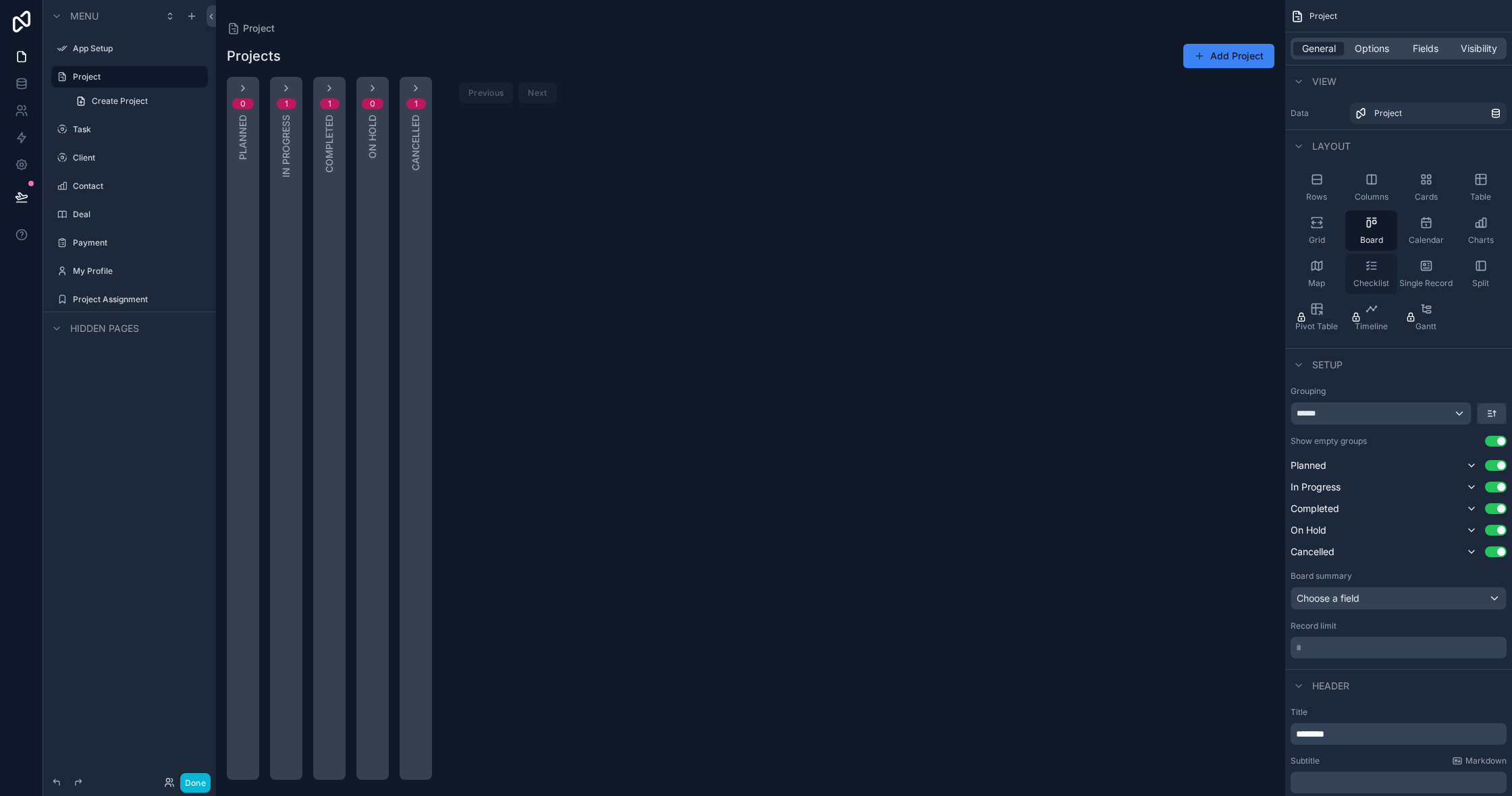
click at [1380, 273] on div "Checklist" at bounding box center [1371, 274] width 52 height 41
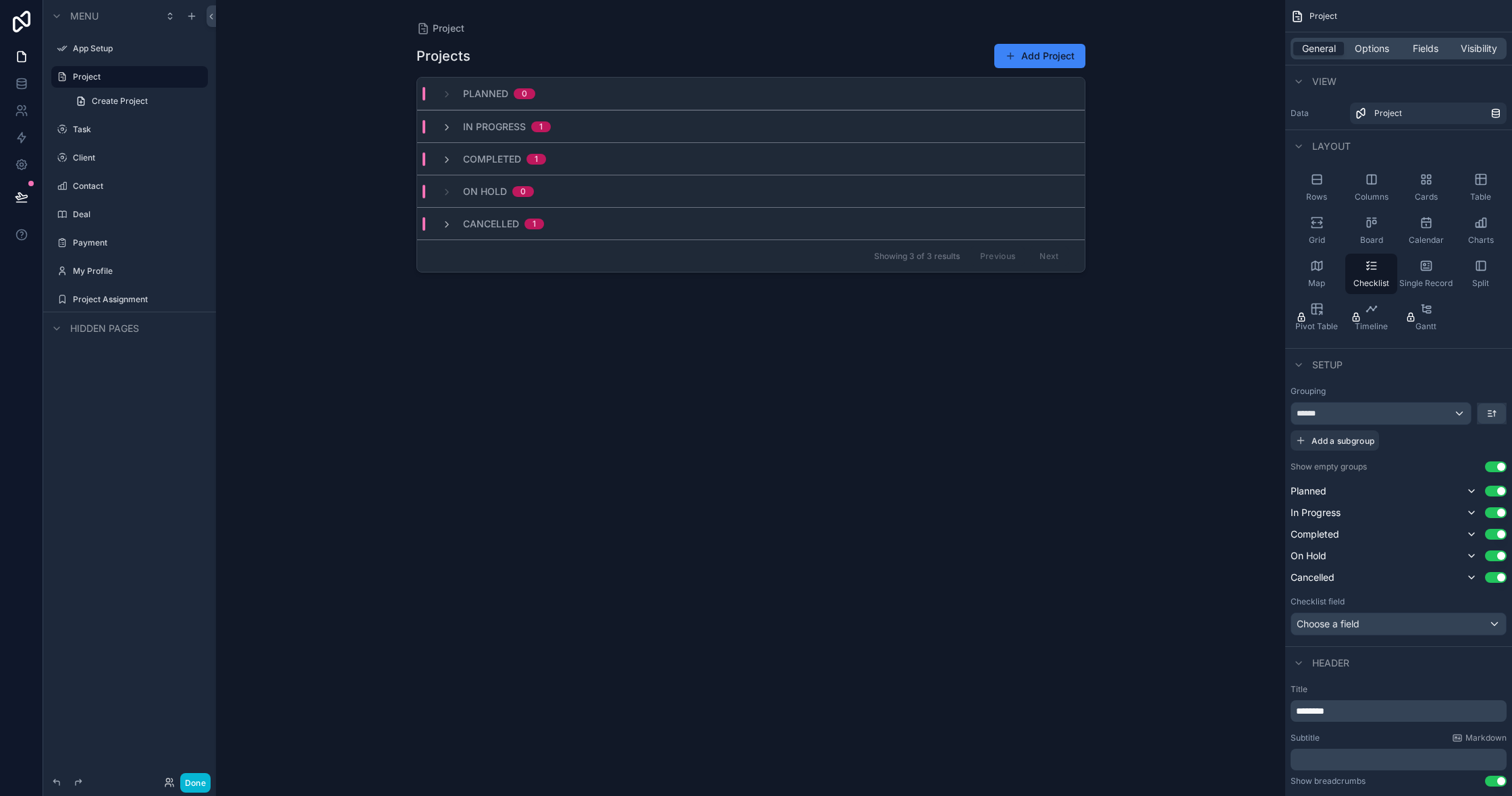
click at [689, 104] on div "Planned 0" at bounding box center [751, 94] width 667 height 32
click at [731, 89] on div "Planned 0" at bounding box center [751, 94] width 667 height 32
click at [673, 127] on div "In Progress 1" at bounding box center [751, 126] width 667 height 32
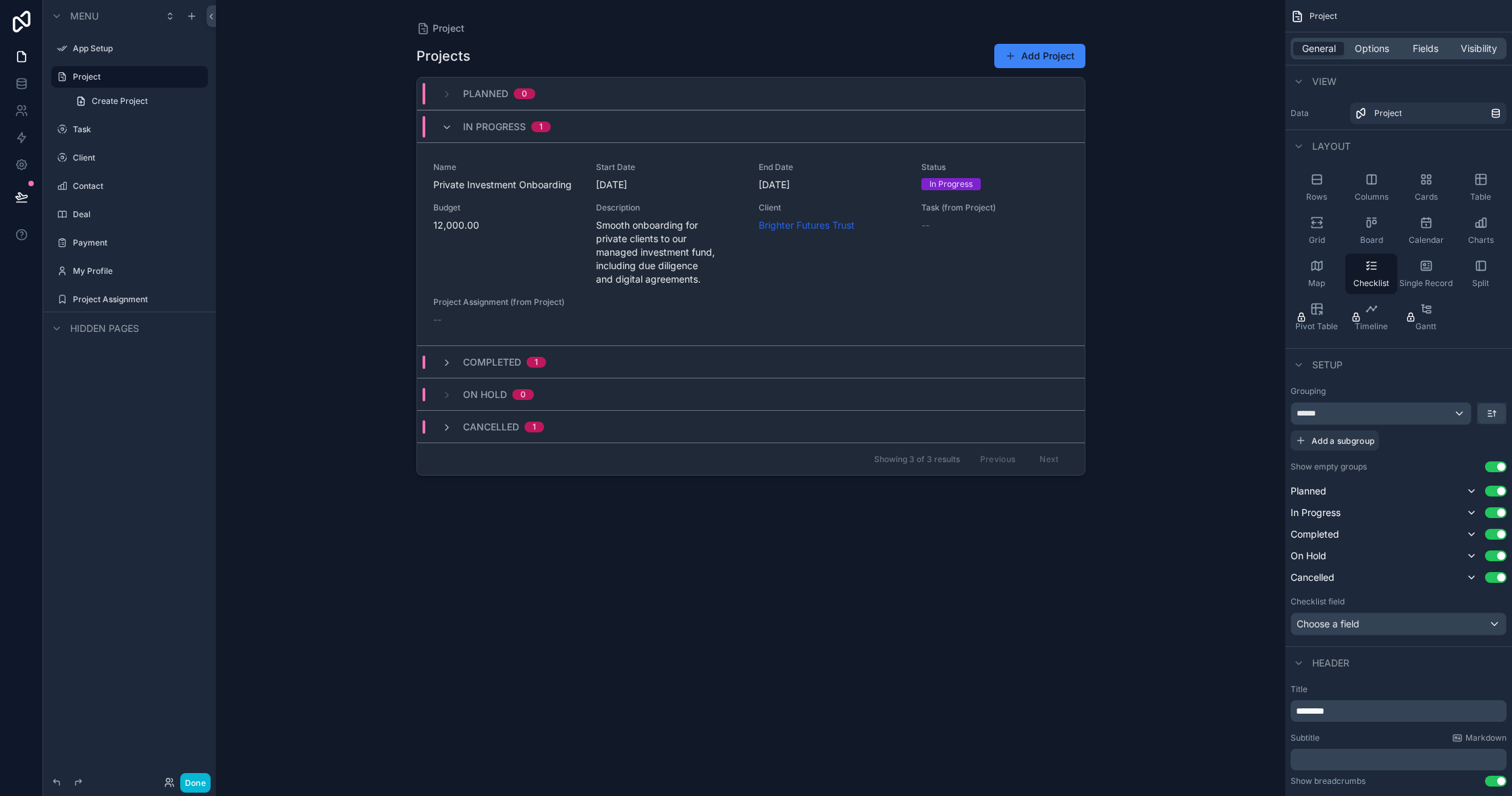
click at [673, 127] on div "In Progress 1" at bounding box center [751, 126] width 667 height 32
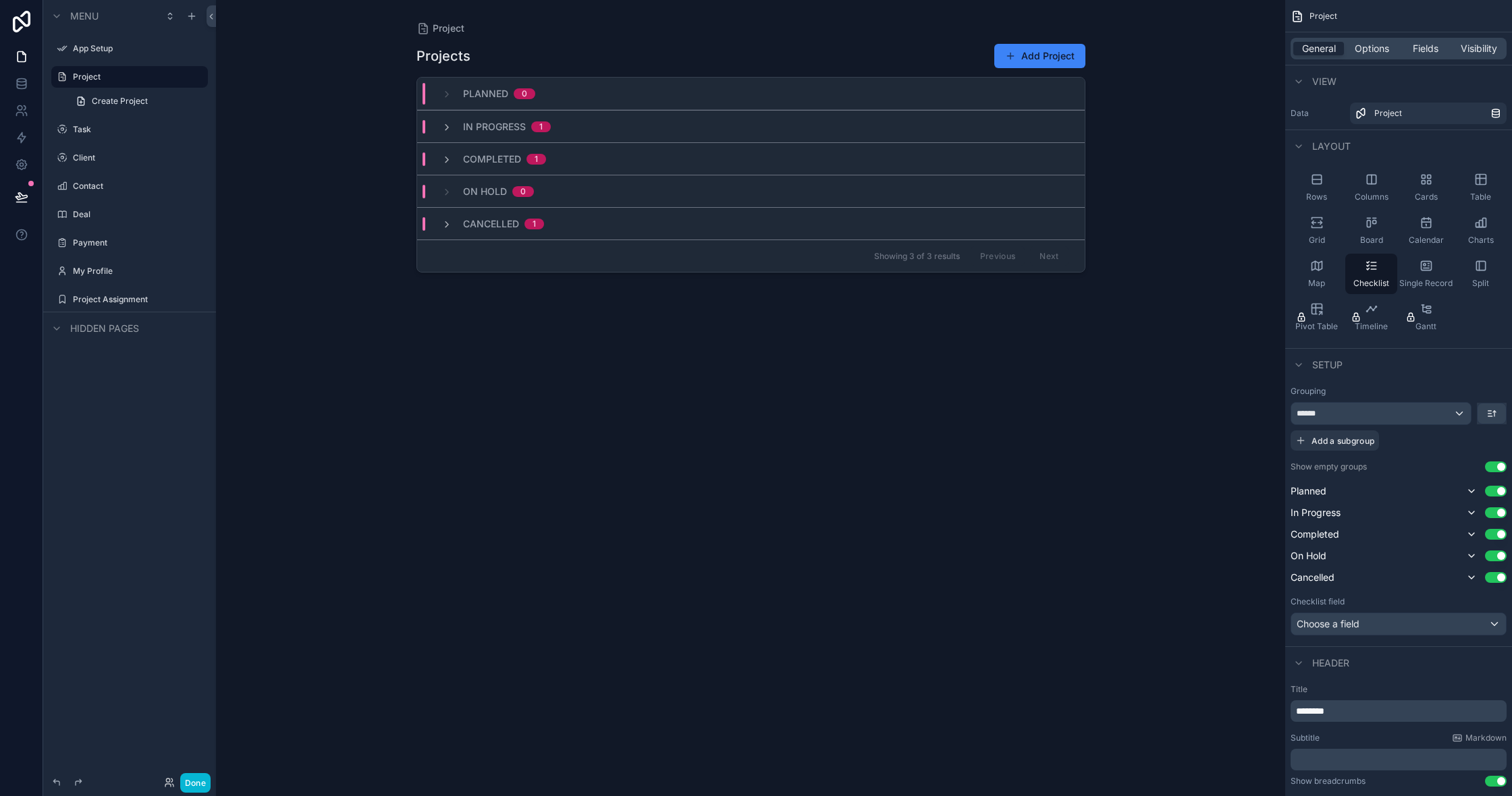
click at [375, 370] on div "Project Projects Add Project Planned 0 In Progress 1 Completed 1 On Hold 0 Canc…" at bounding box center [751, 398] width 1069 height 796
click at [106, 158] on label "Client" at bounding box center [127, 157] width 108 height 11
